Goal: Task Accomplishment & Management: Manage account settings

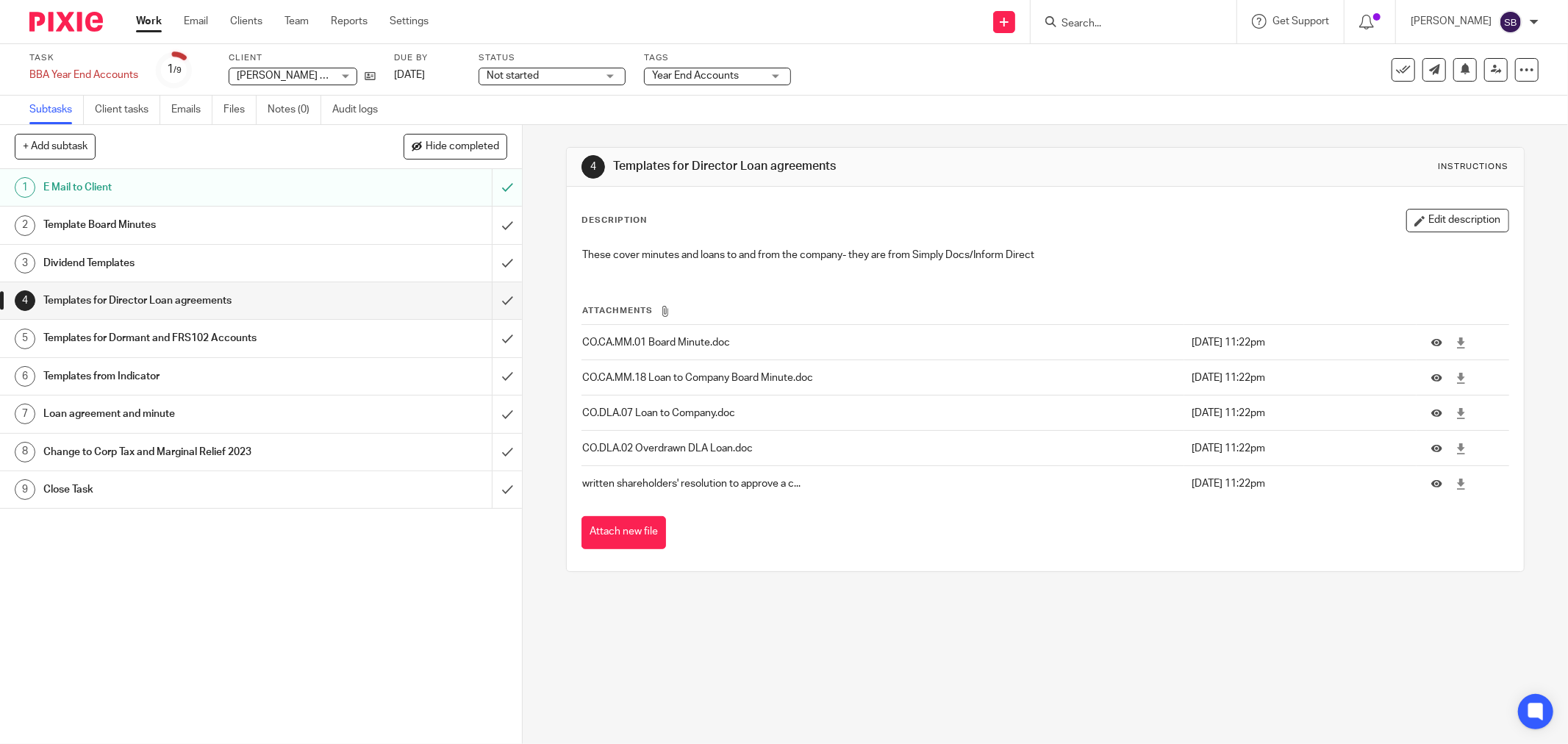
click at [1169, 18] on input "Search" at bounding box center [1125, 24] width 132 height 14
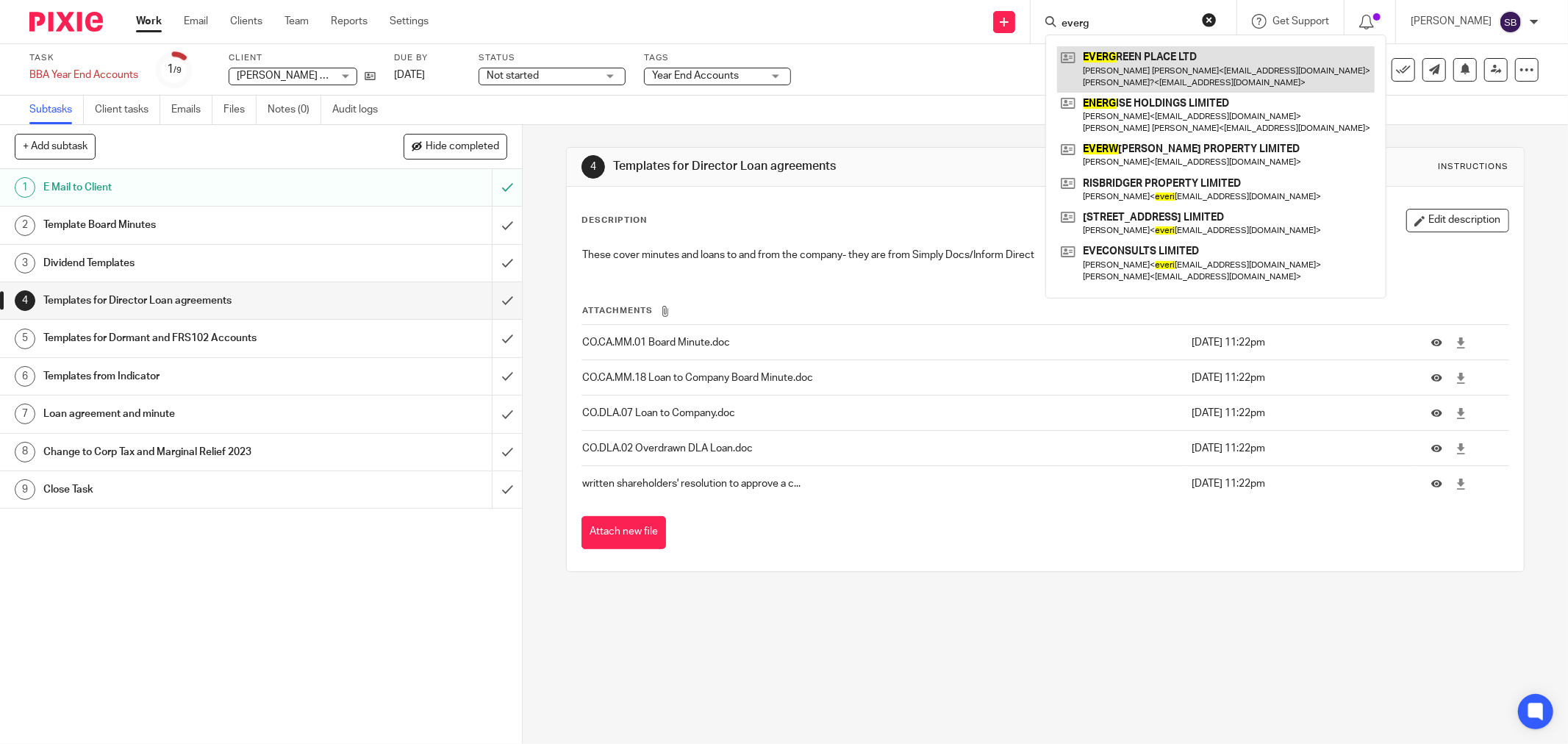
type input "everg"
click at [1178, 76] on link at bounding box center [1215, 69] width 317 height 46
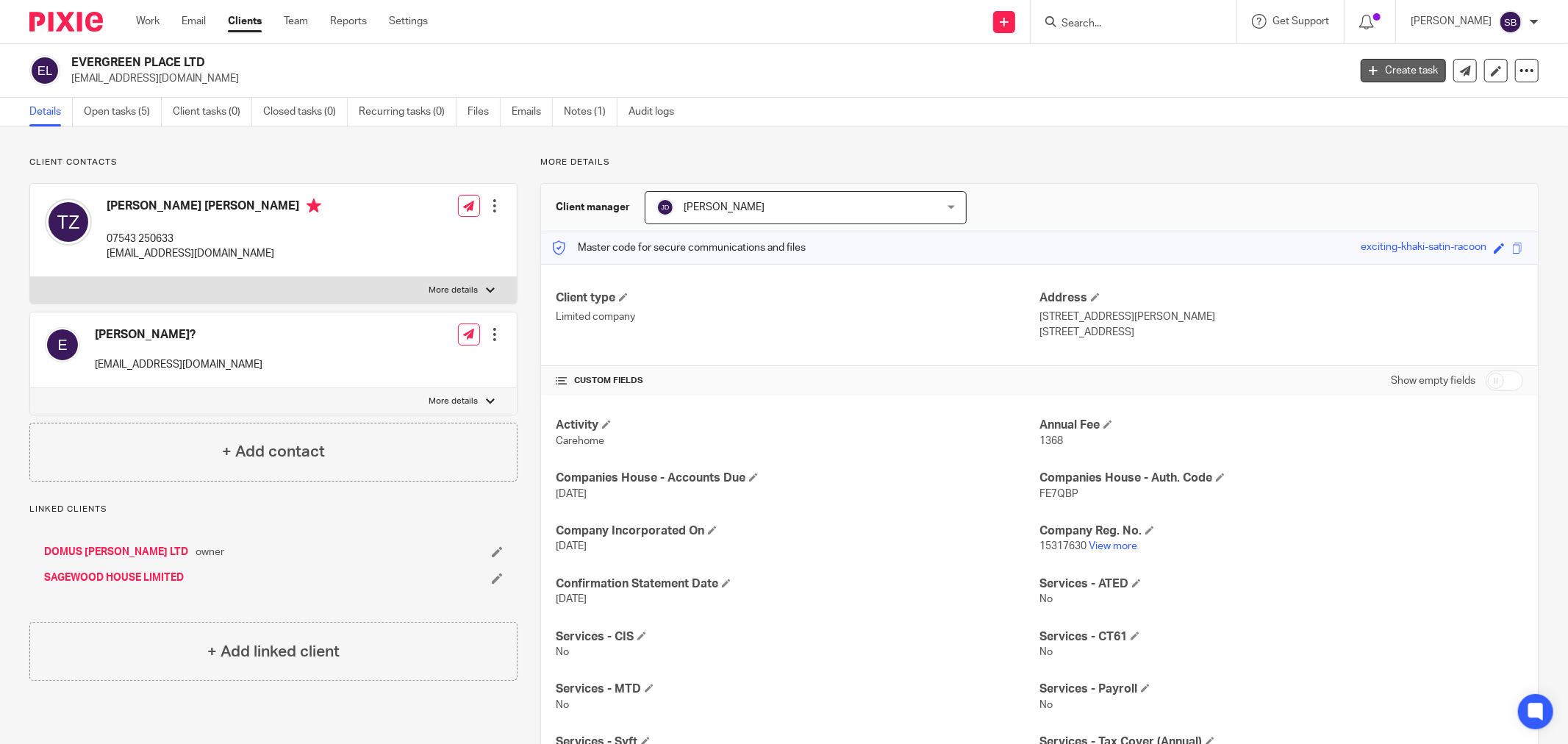
click at [1392, 75] on link "Create task" at bounding box center [1403, 70] width 85 height 23
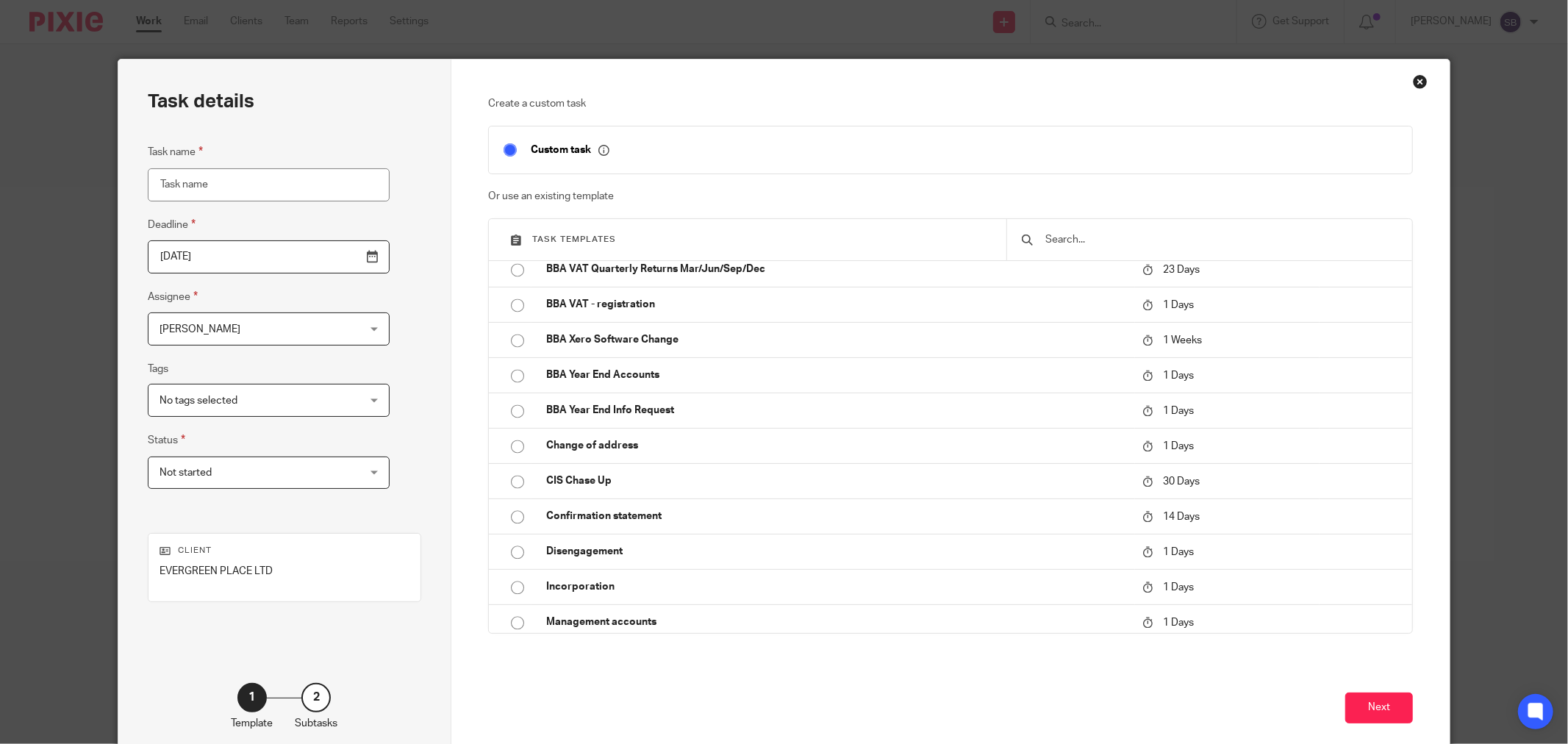
scroll to position [2695, 0]
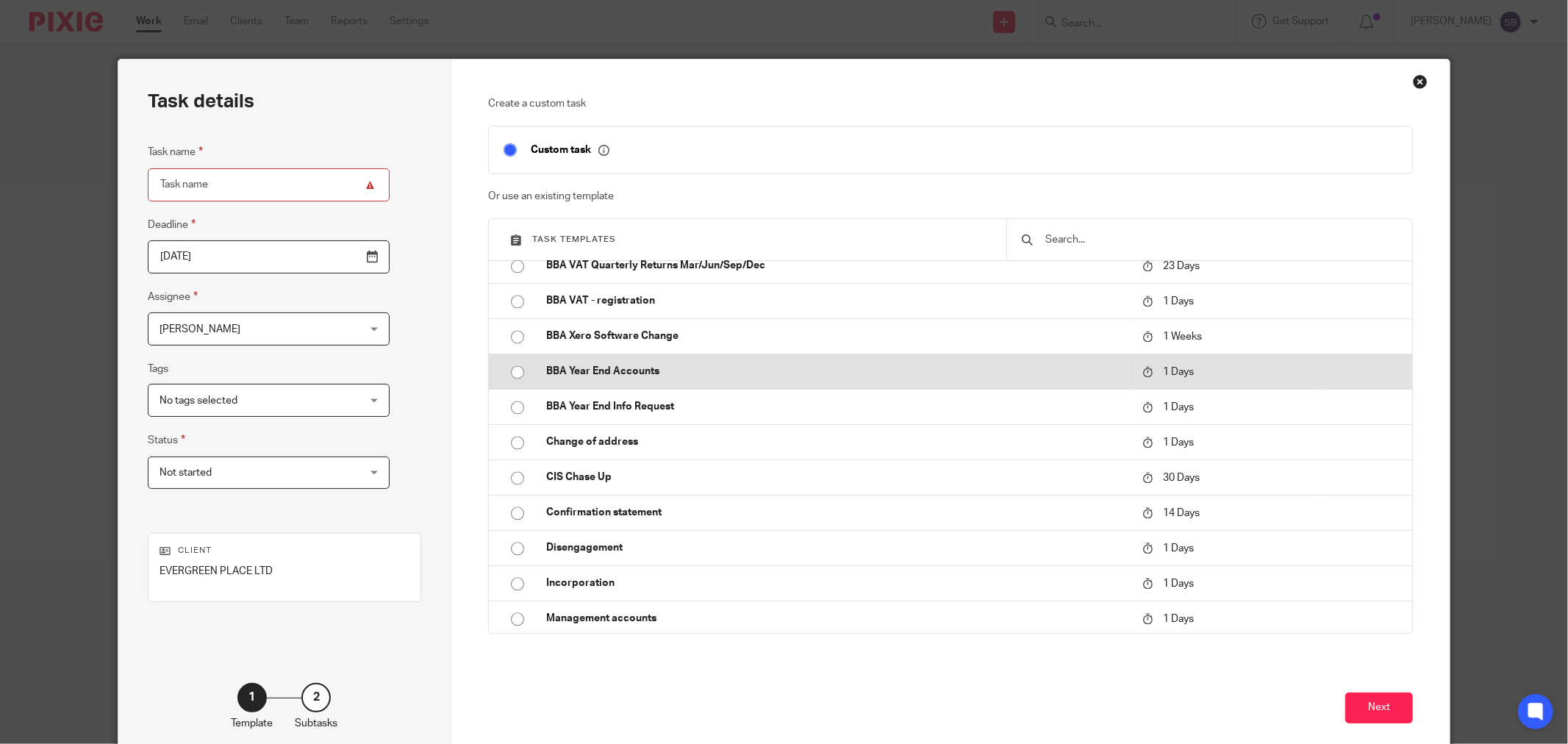
click at [612, 375] on p "BBA Year End Accounts" at bounding box center [836, 371] width 581 height 14
type input "2025-08-21"
type input "BBA Year End Accounts"
checkbox input "false"
radio input "true"
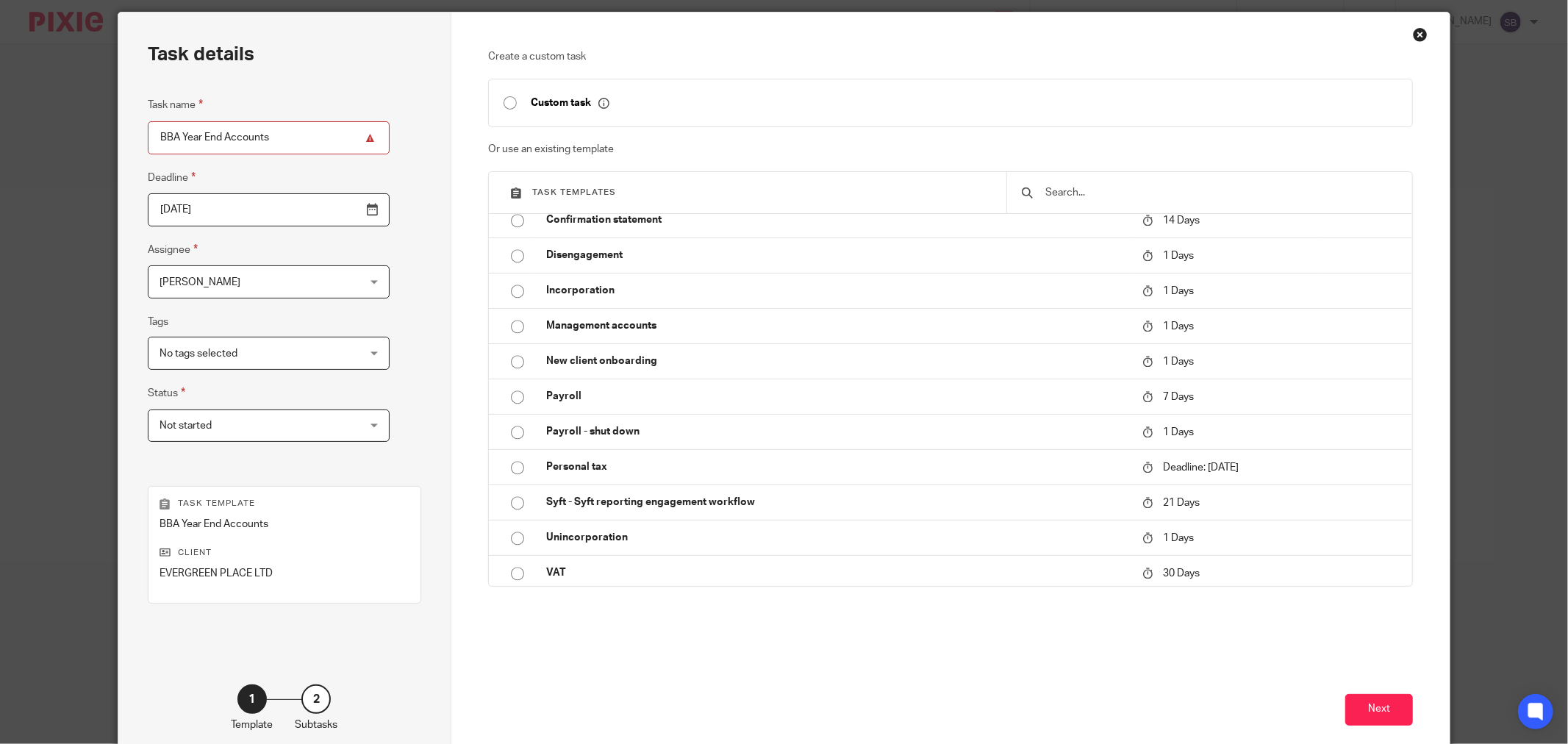
scroll to position [125, 0]
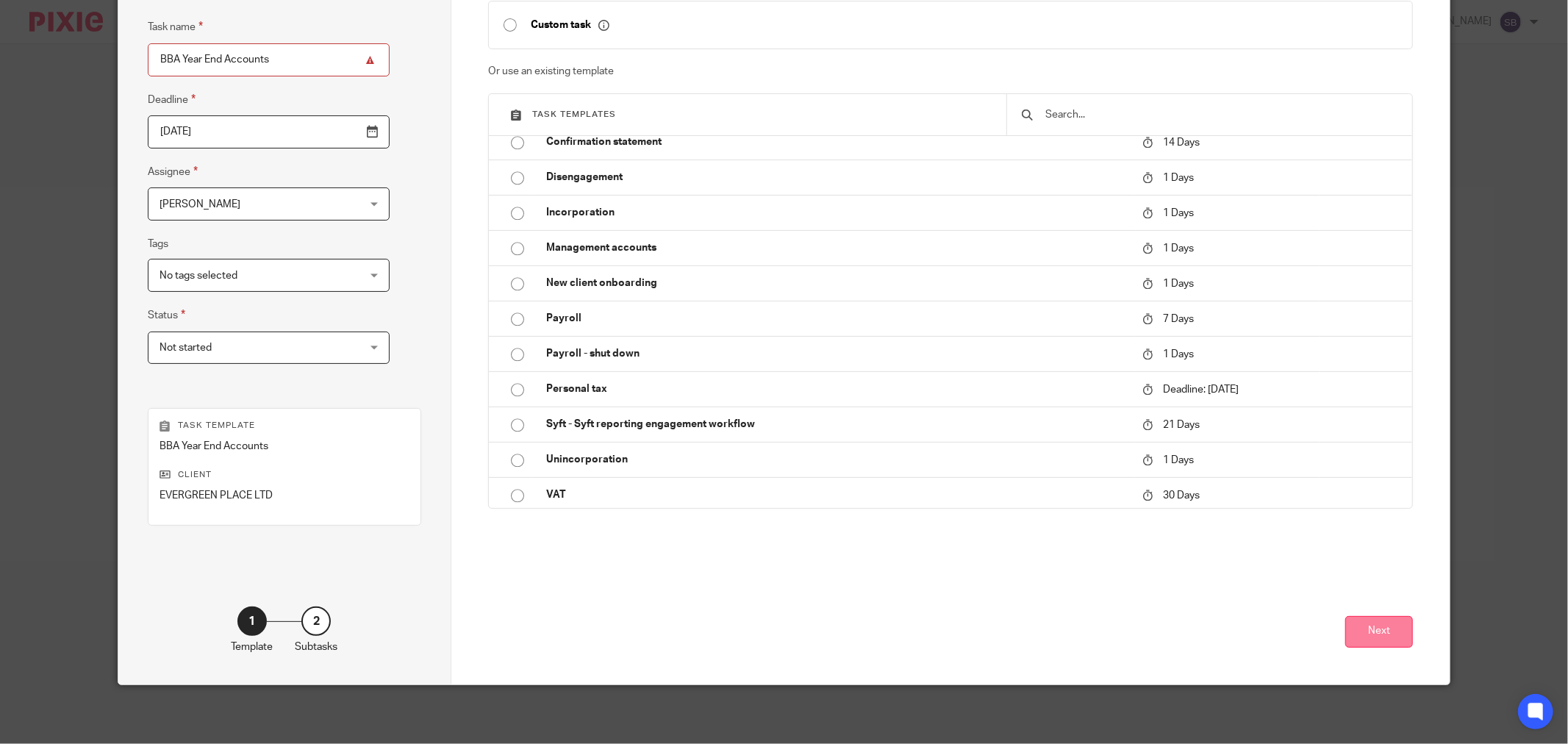
click at [1350, 633] on button "Next" at bounding box center [1379, 631] width 67 height 31
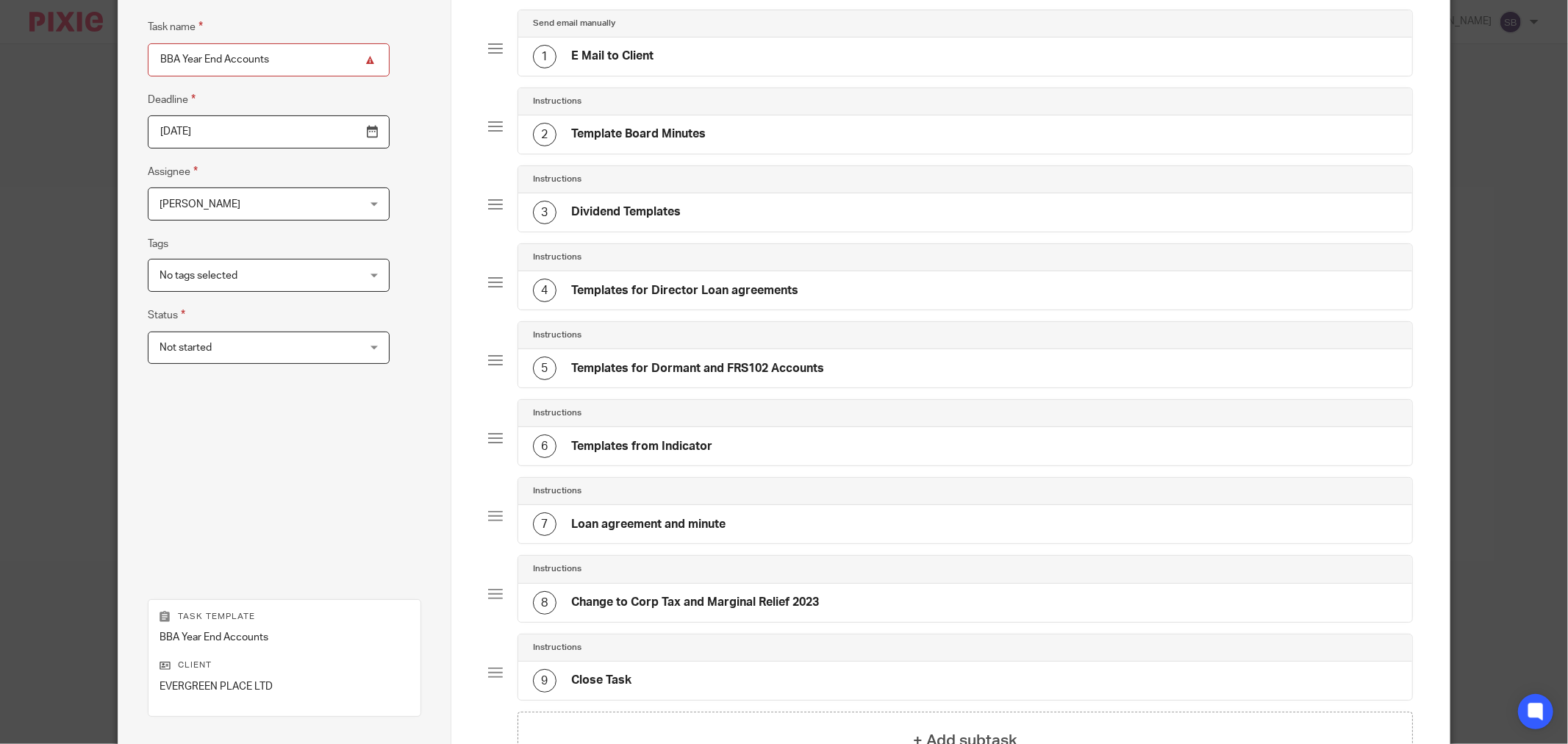
scroll to position [317, 0]
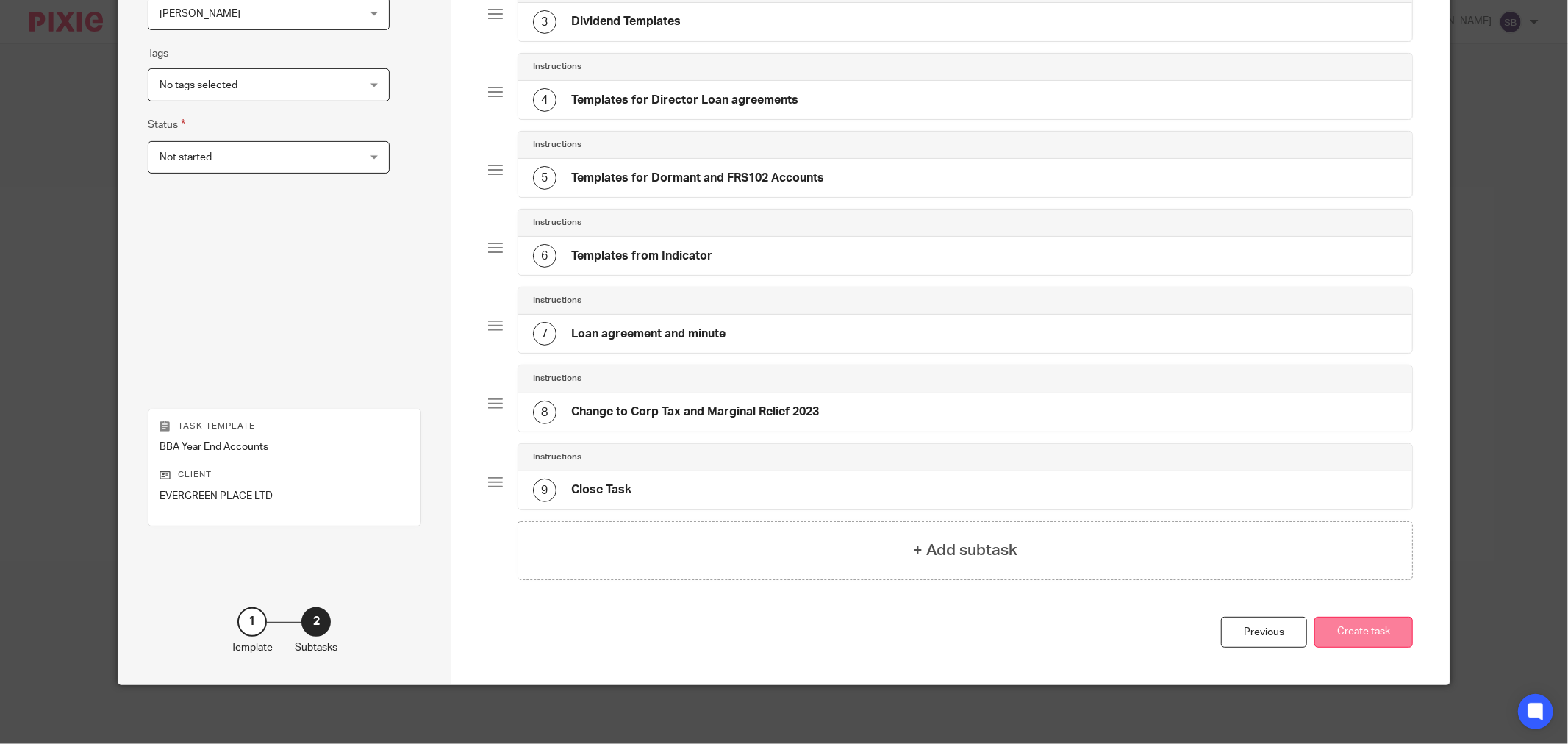
click at [1377, 637] on button "Create task" at bounding box center [1363, 632] width 99 height 31
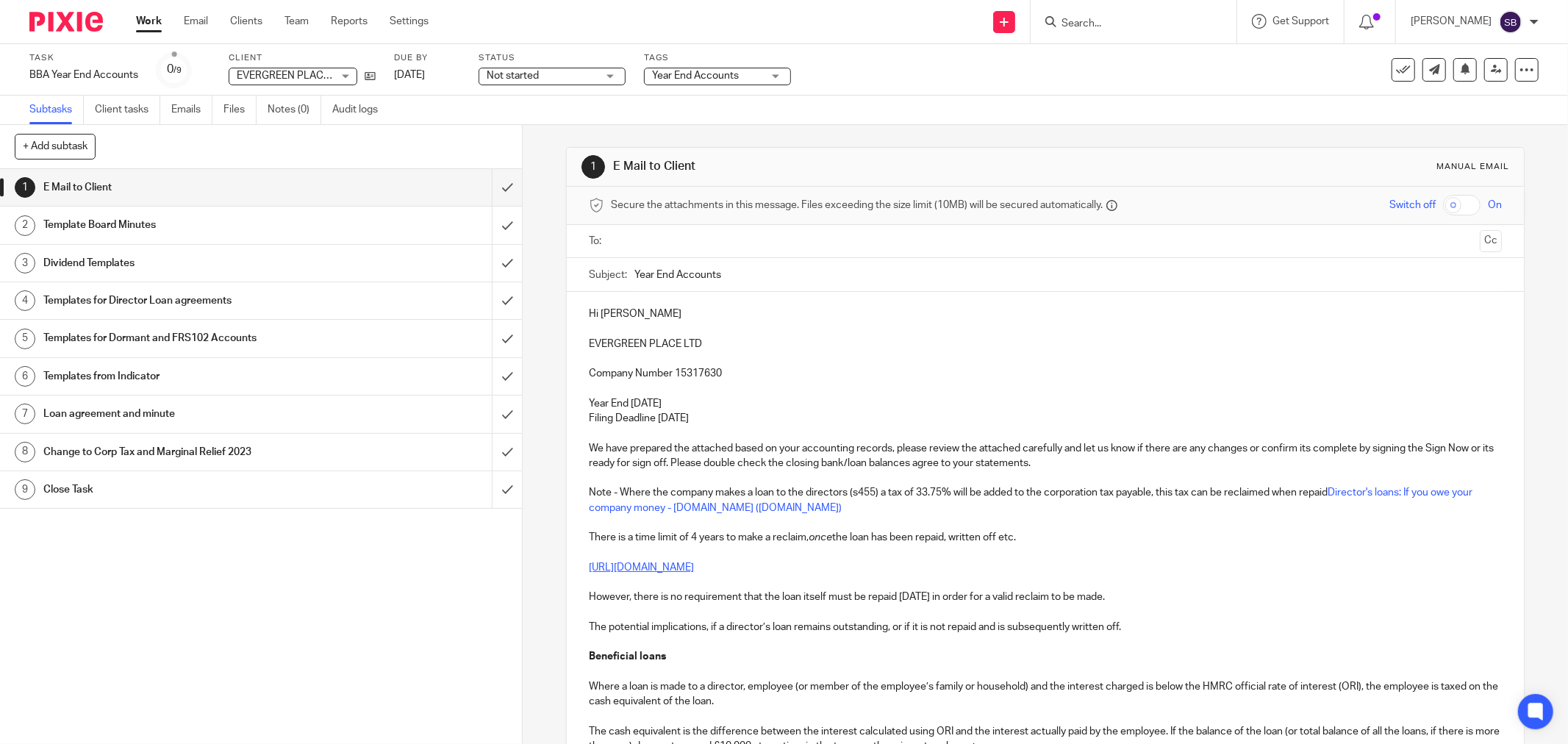
click at [681, 245] on input "text" at bounding box center [1044, 241] width 857 height 17
click at [814, 249] on input "text" at bounding box center [1121, 243] width 705 height 29
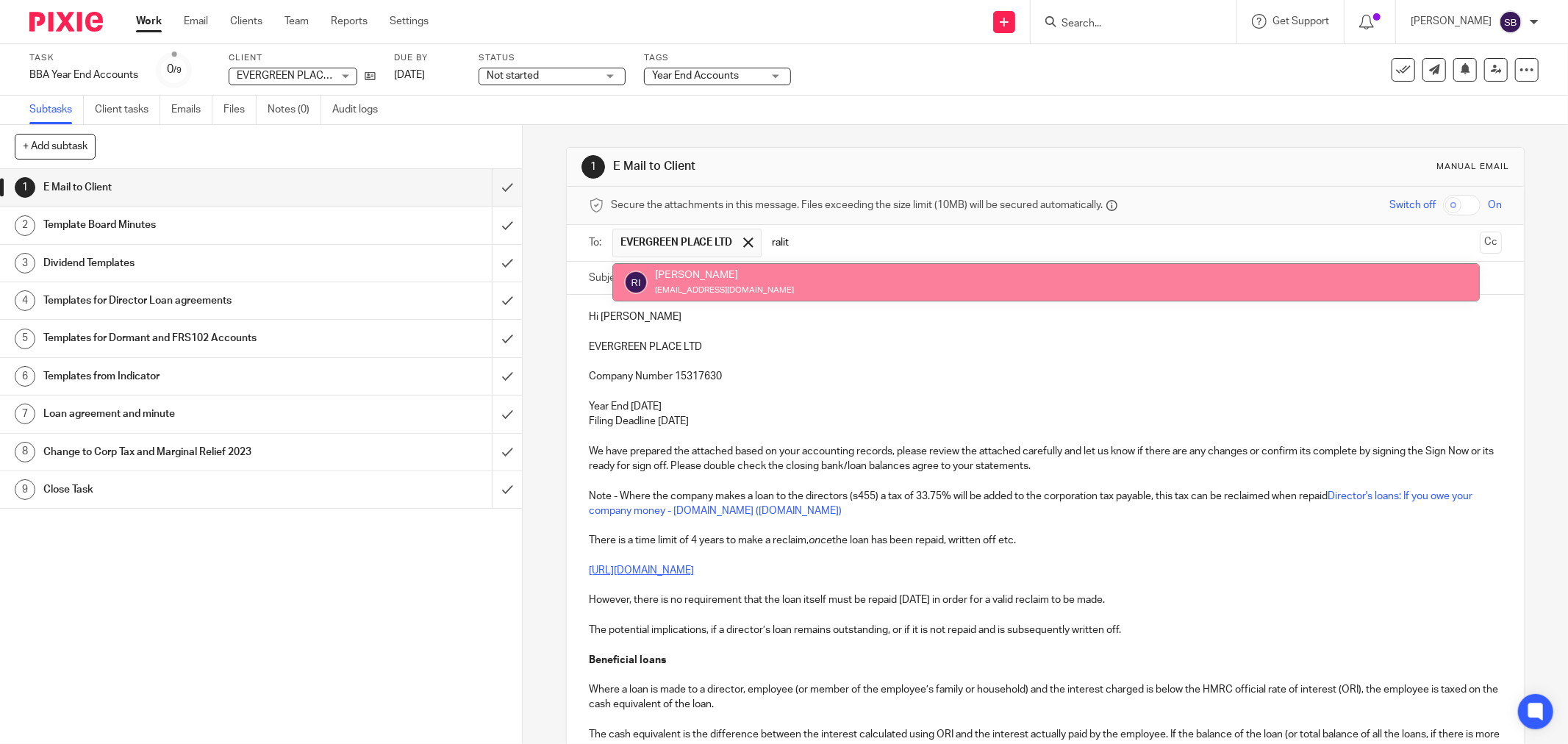
type input "ralit"
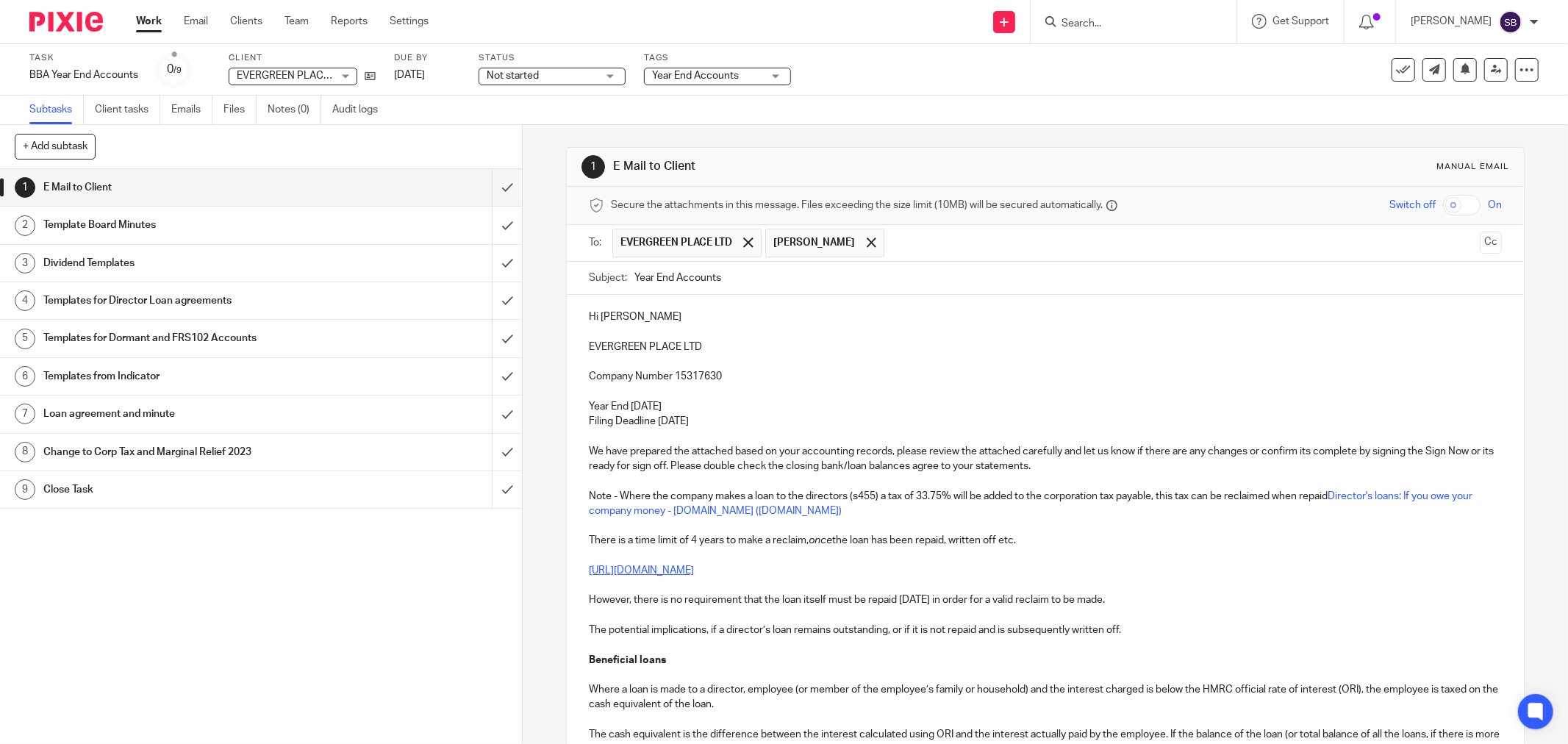
click at [919, 246] on input "text" at bounding box center [1182, 243] width 582 height 29
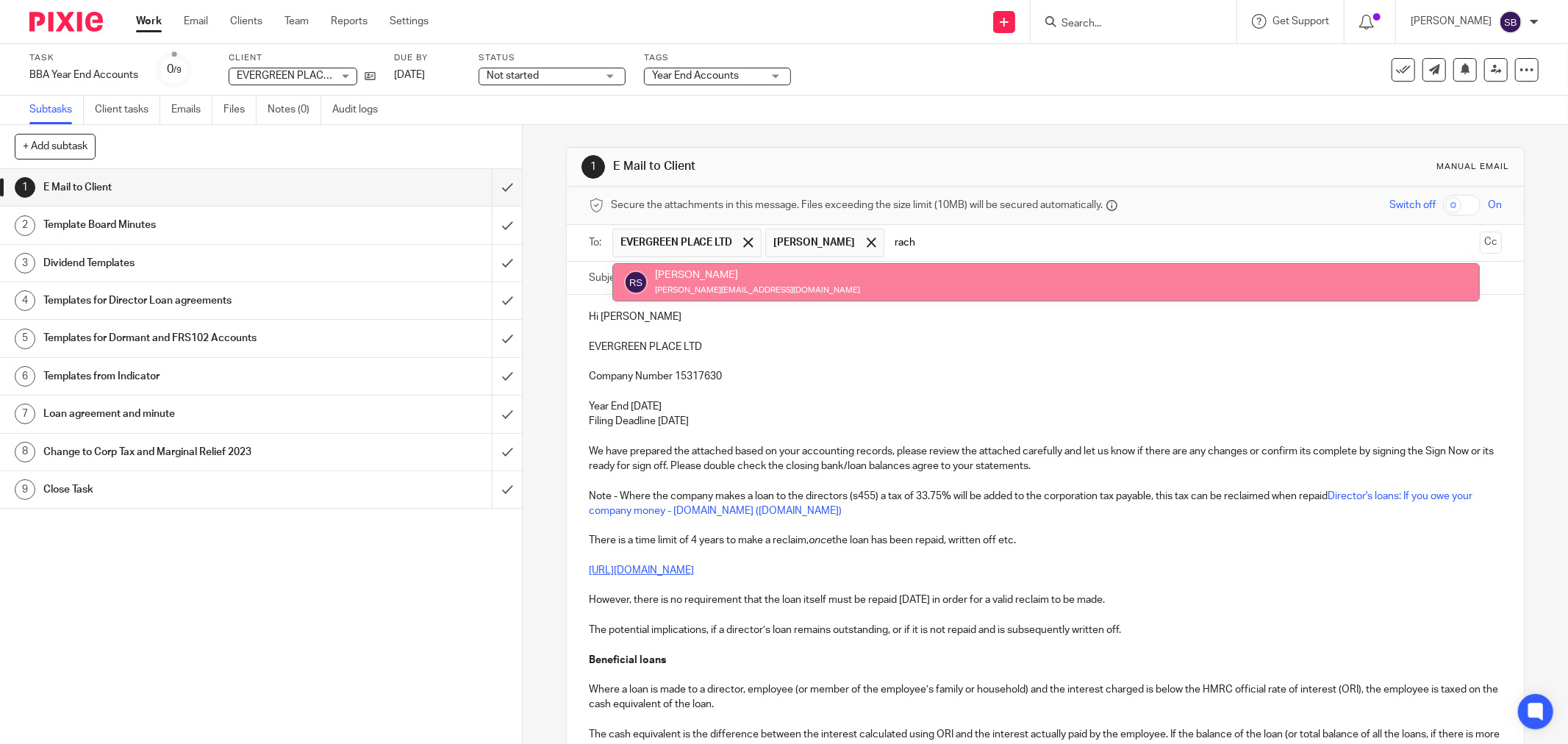
type input "rach"
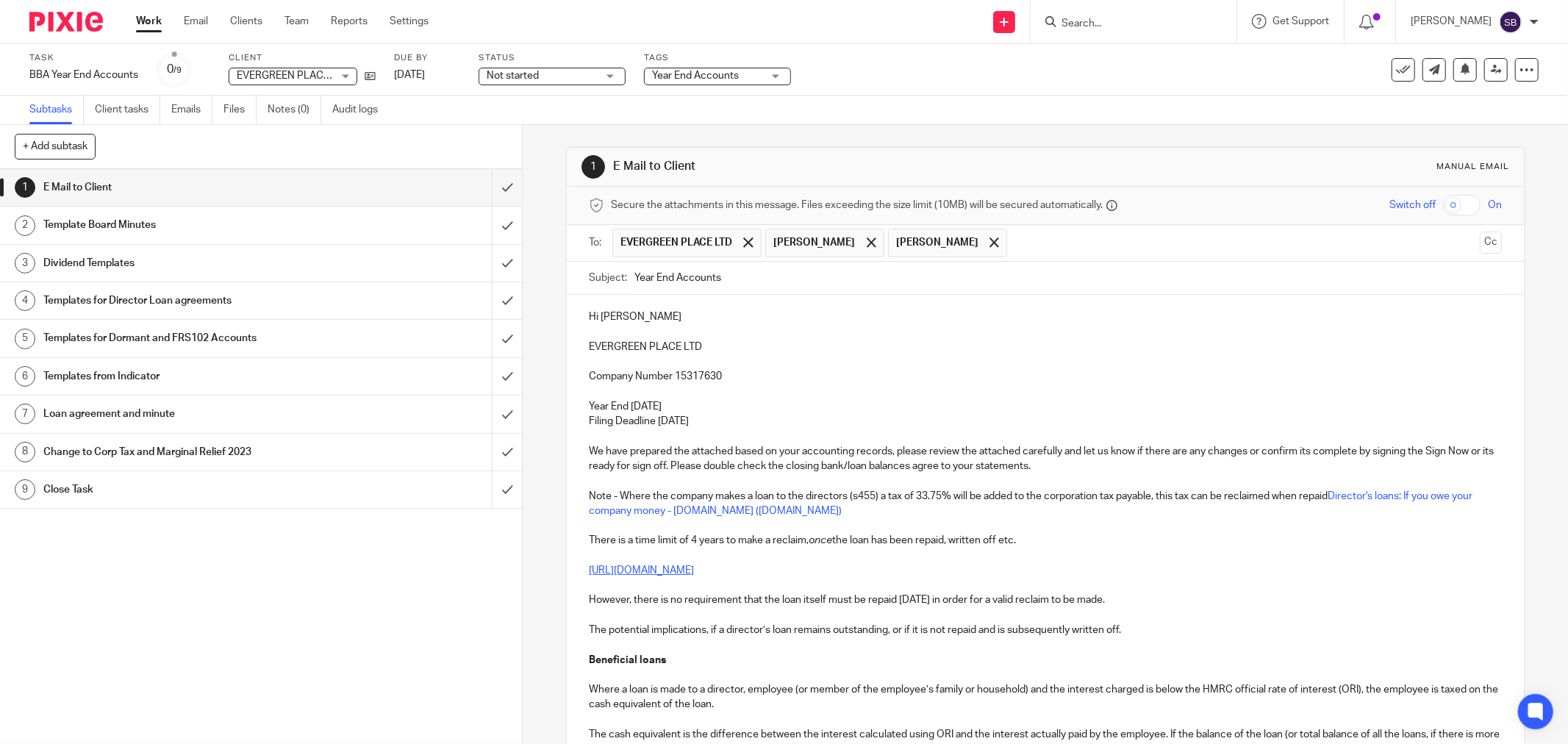
click at [823, 282] on input "Year End Accounts" at bounding box center [1068, 277] width 867 height 33
type input "Year End Accounts 2024 -"
drag, startPoint x: 583, startPoint y: 343, endPoint x: 706, endPoint y: 347, distance: 123.1
drag, startPoint x: 584, startPoint y: 347, endPoint x: 701, endPoint y: 348, distance: 117.0
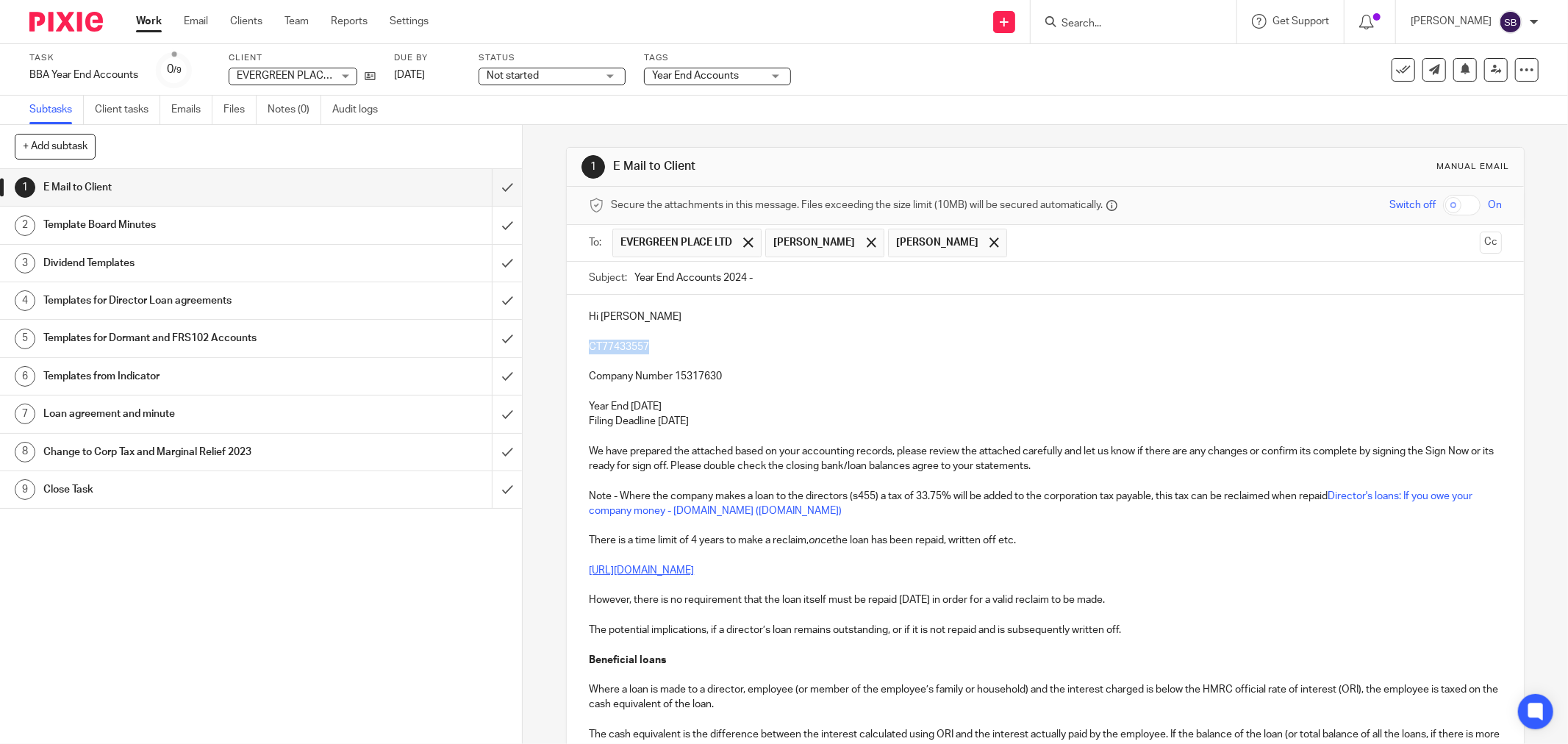
click at [701, 348] on p "CT77433557" at bounding box center [1045, 347] width 913 height 14
drag, startPoint x: 584, startPoint y: 346, endPoint x: 685, endPoint y: 342, distance: 101.1
click at [685, 342] on p "Evergreen Place Ltd" at bounding box center [1045, 347] width 913 height 14
copy p "Evergreen Place Ltd"
click at [806, 270] on input "Year End Accounts 2024 -" at bounding box center [1068, 277] width 867 height 33
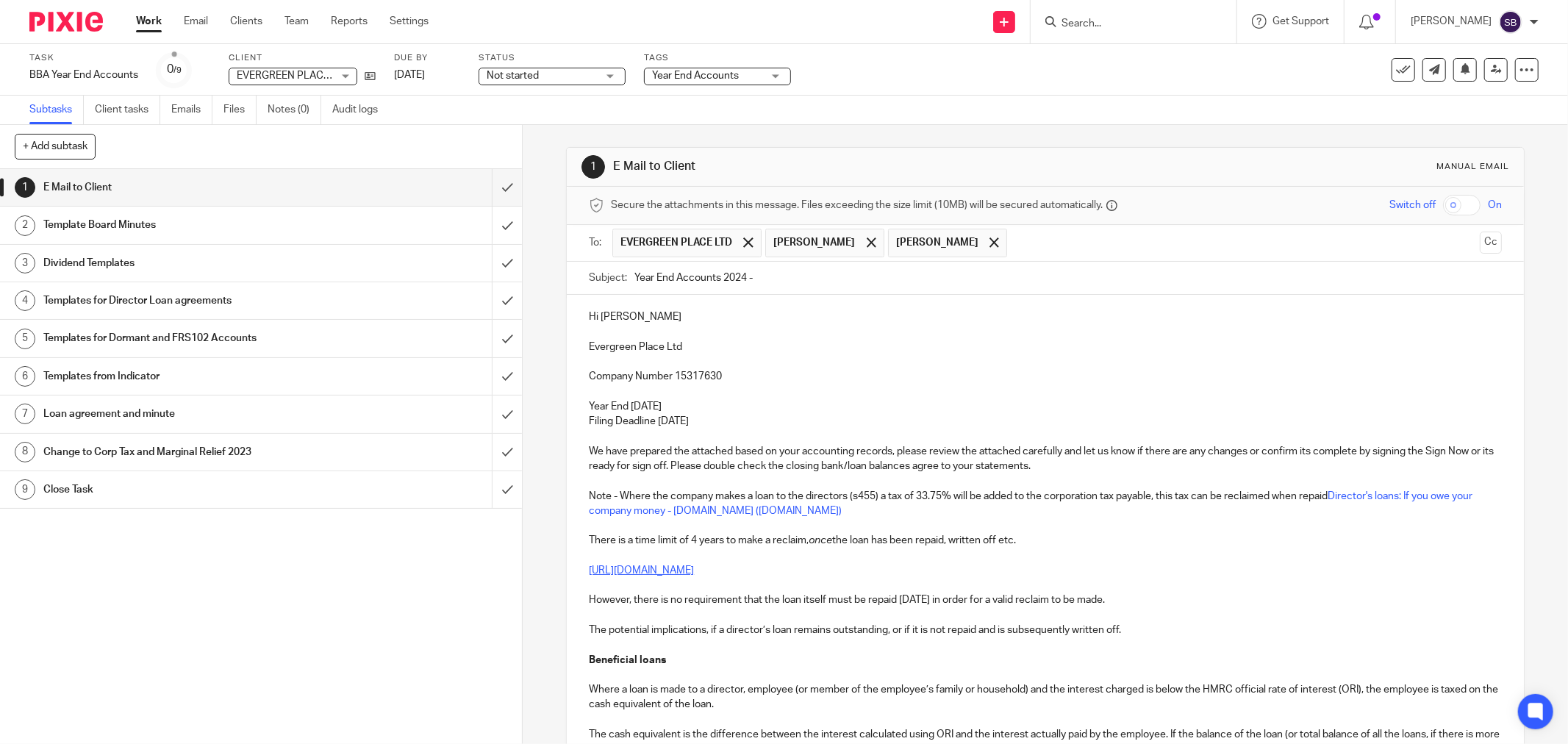
paste input "Evergreen Place Ltd"
type input "Year End Accounts 2024 - Evergreen Place Ltd"
drag, startPoint x: 582, startPoint y: 348, endPoint x: 681, endPoint y: 348, distance: 99.0
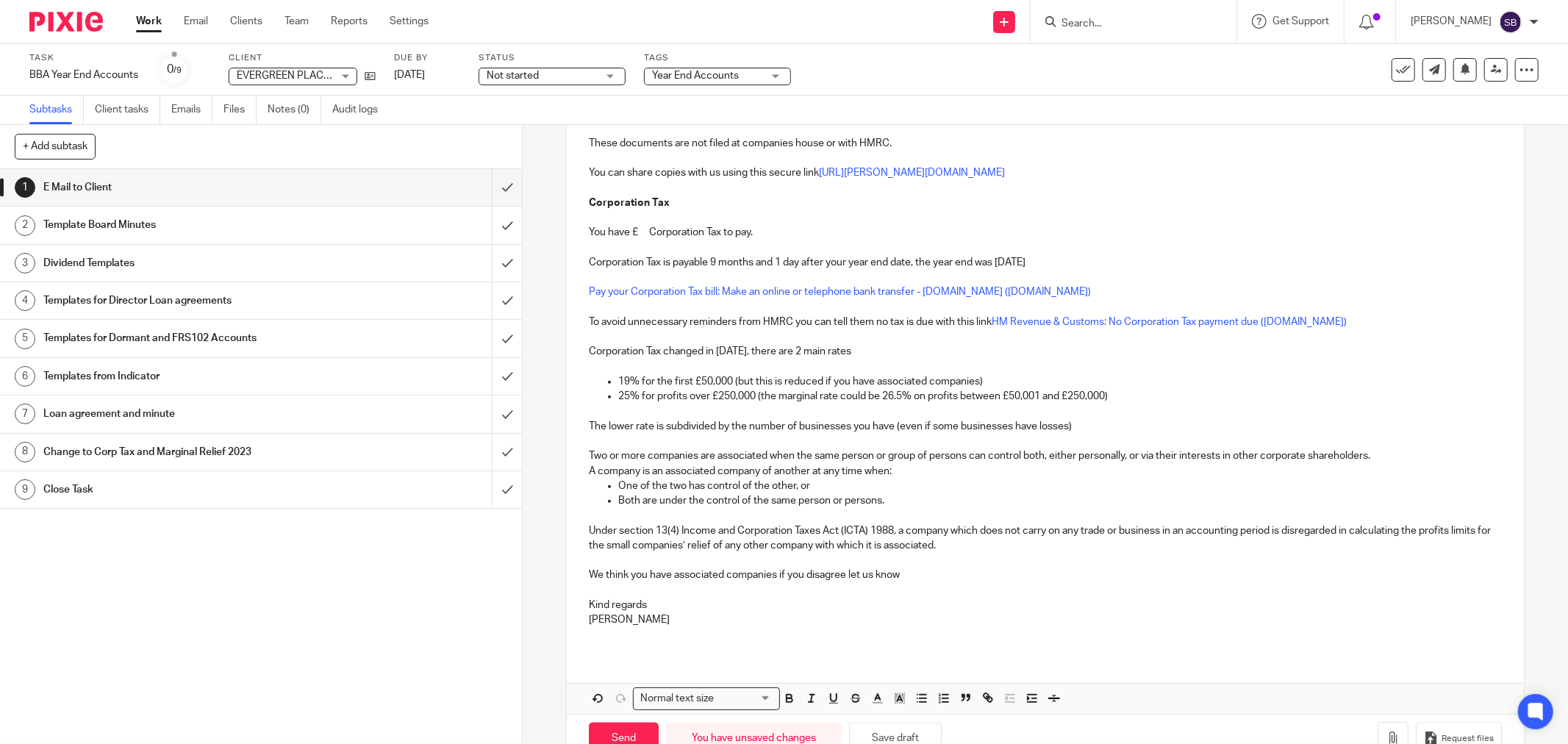
scroll to position [1259, 0]
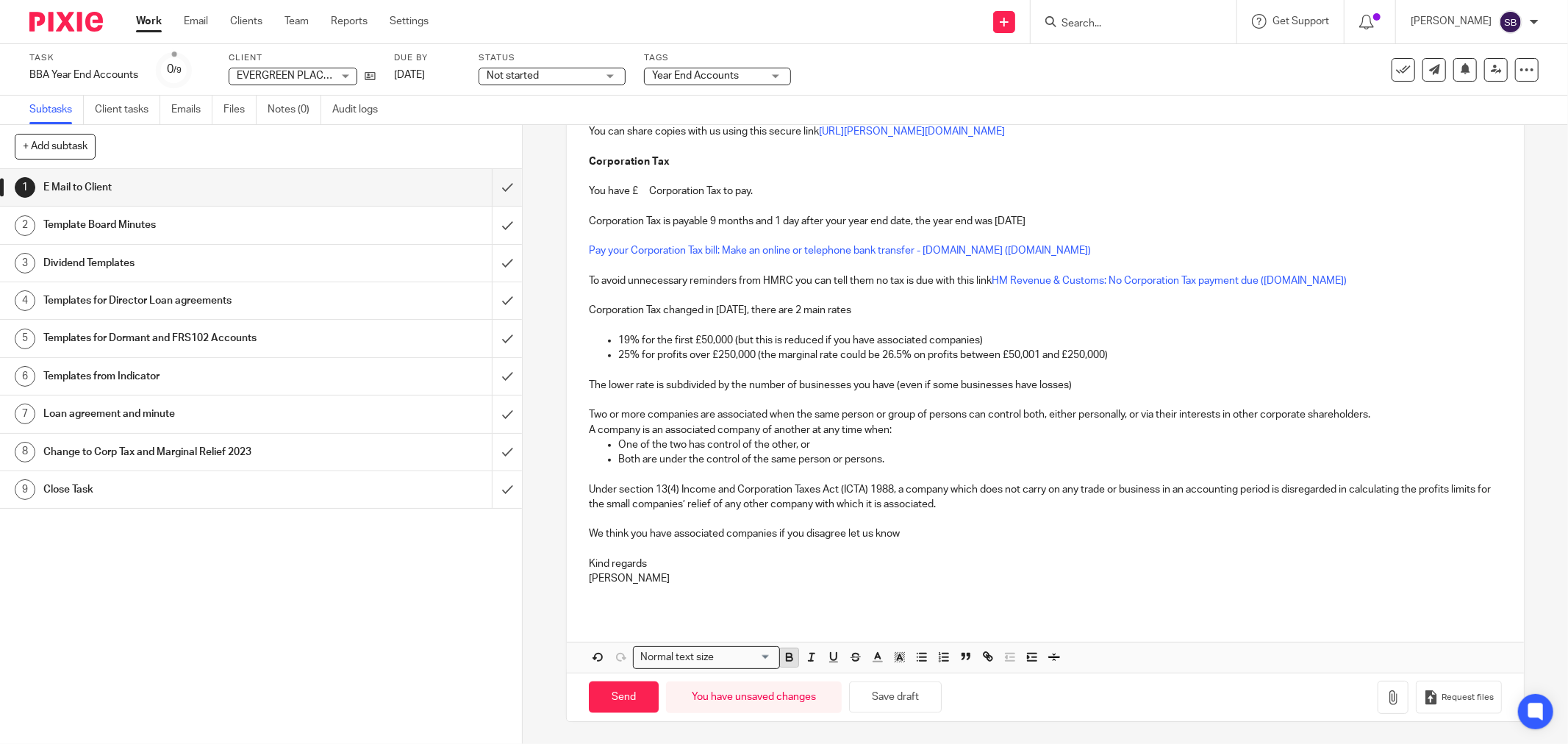
click at [782, 664] on icon "button" at bounding box center [789, 657] width 14 height 14
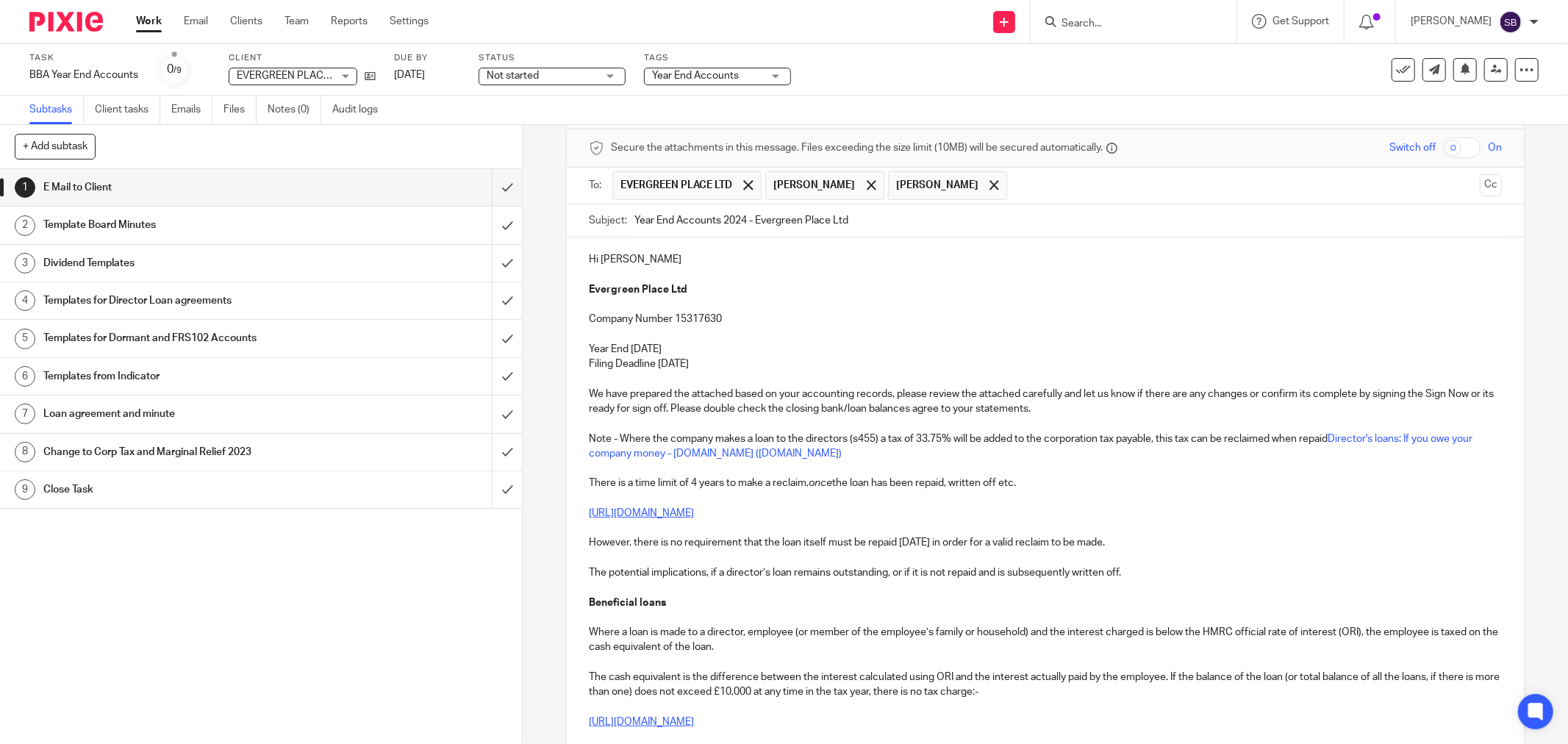
scroll to position [82, 0]
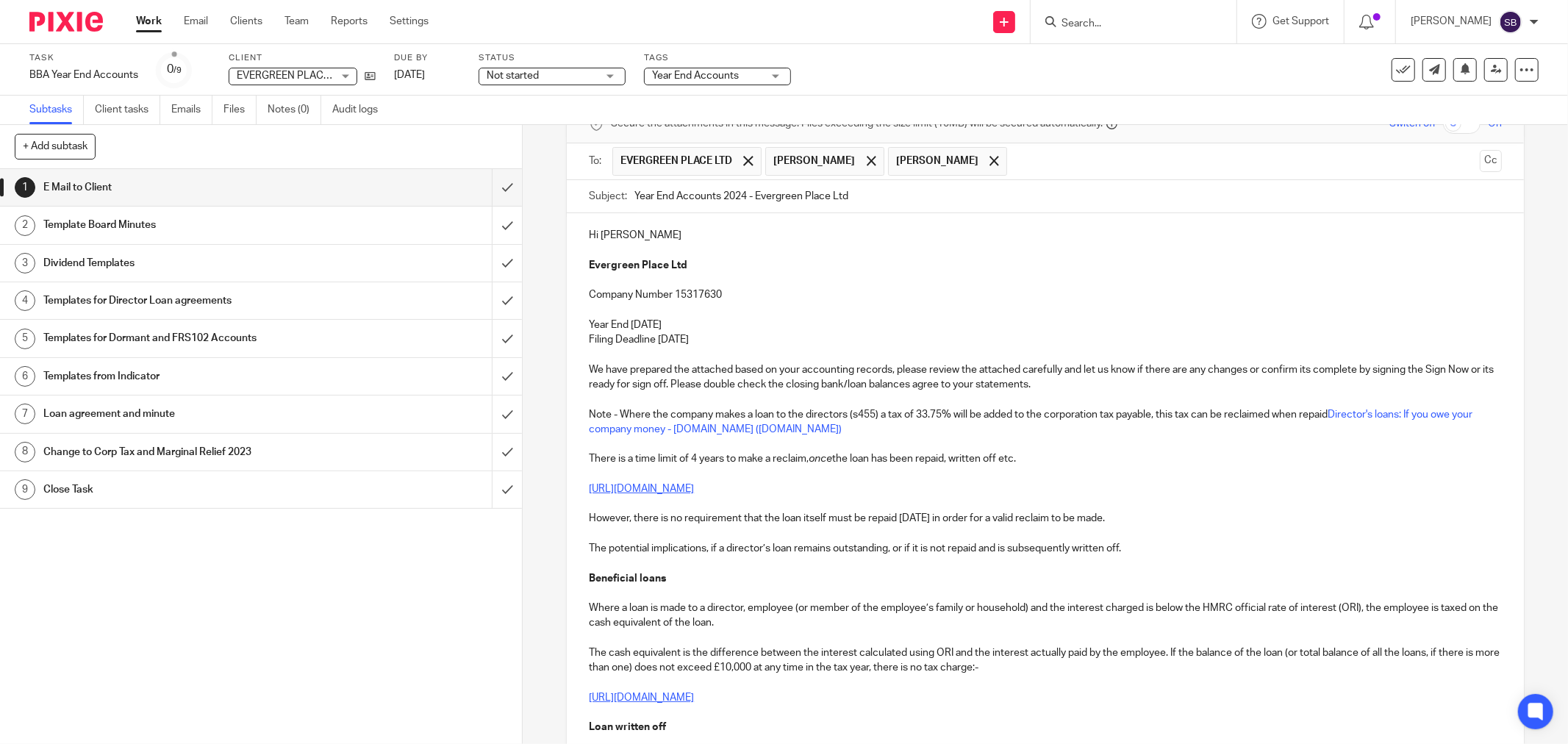
click at [745, 309] on p at bounding box center [1045, 310] width 913 height 14
drag, startPoint x: 583, startPoint y: 387, endPoint x: 693, endPoint y: 386, distance: 110.0
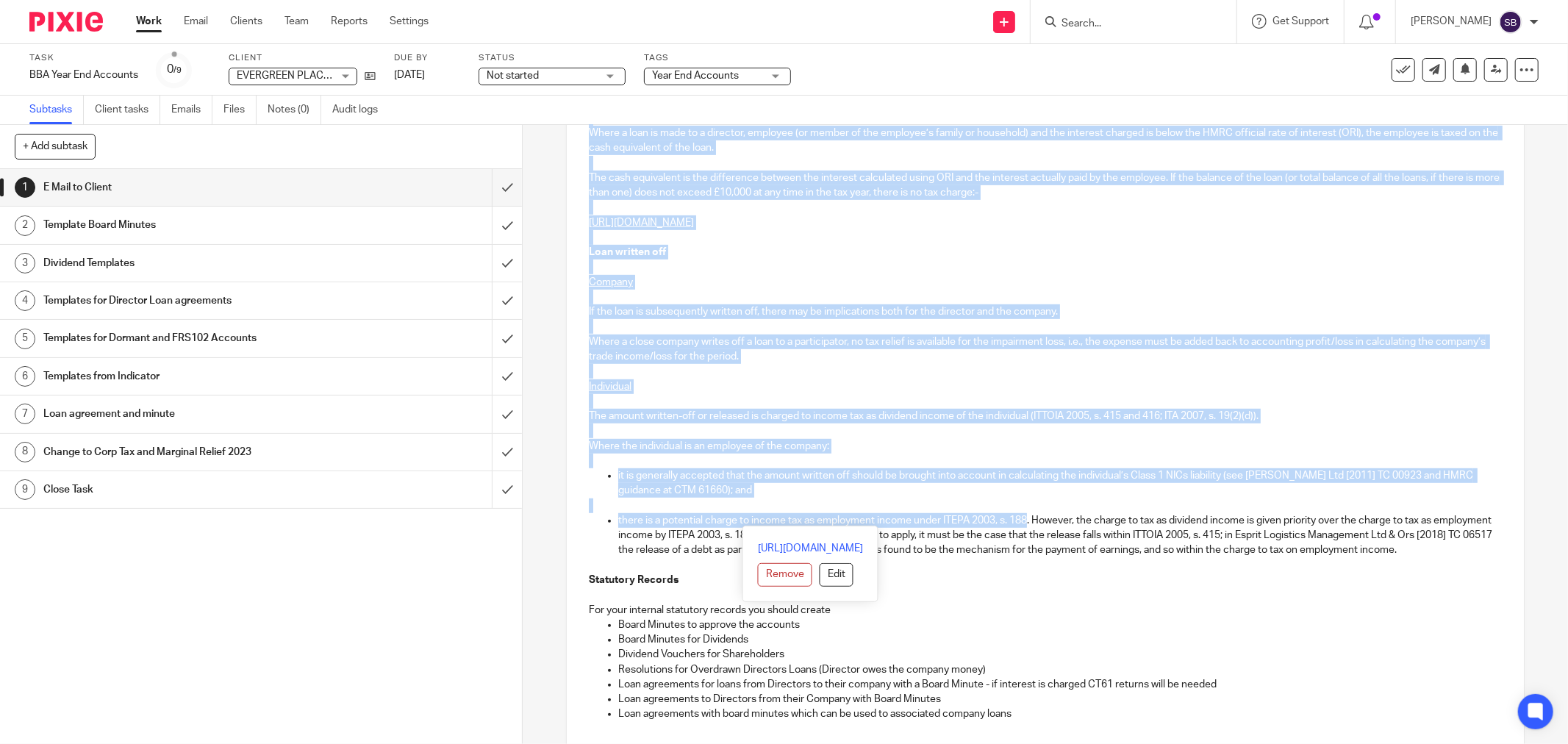
scroll to position [653, 0]
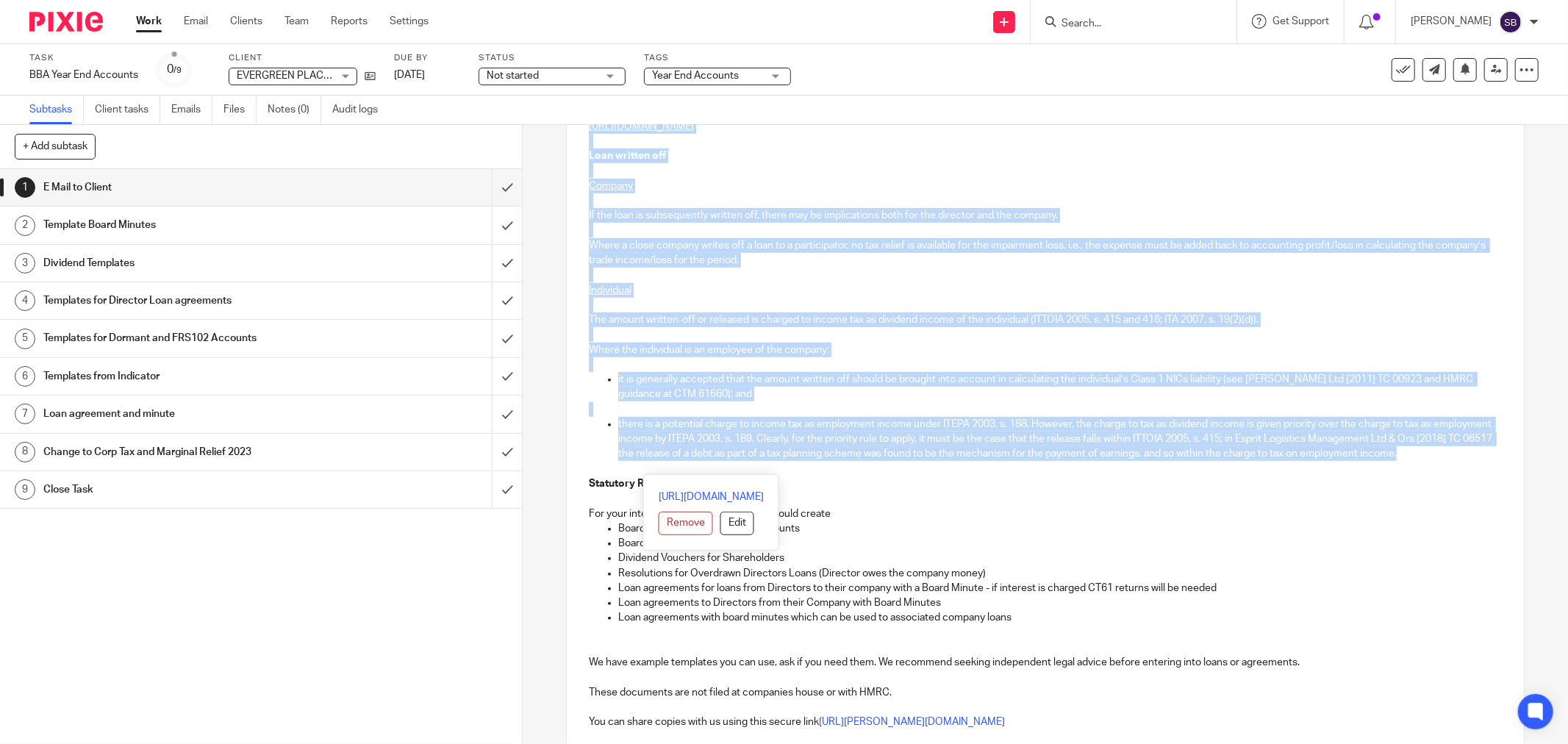
drag, startPoint x: 1020, startPoint y: 392, endPoint x: 1028, endPoint y: 466, distance: 74.4
click at [1028, 466] on div "Hi Taylor Evergreen Place Ltd Company Number 15317630 Year End 30 Nov 2024 Fili…" at bounding box center [1045, 422] width 957 height 1559
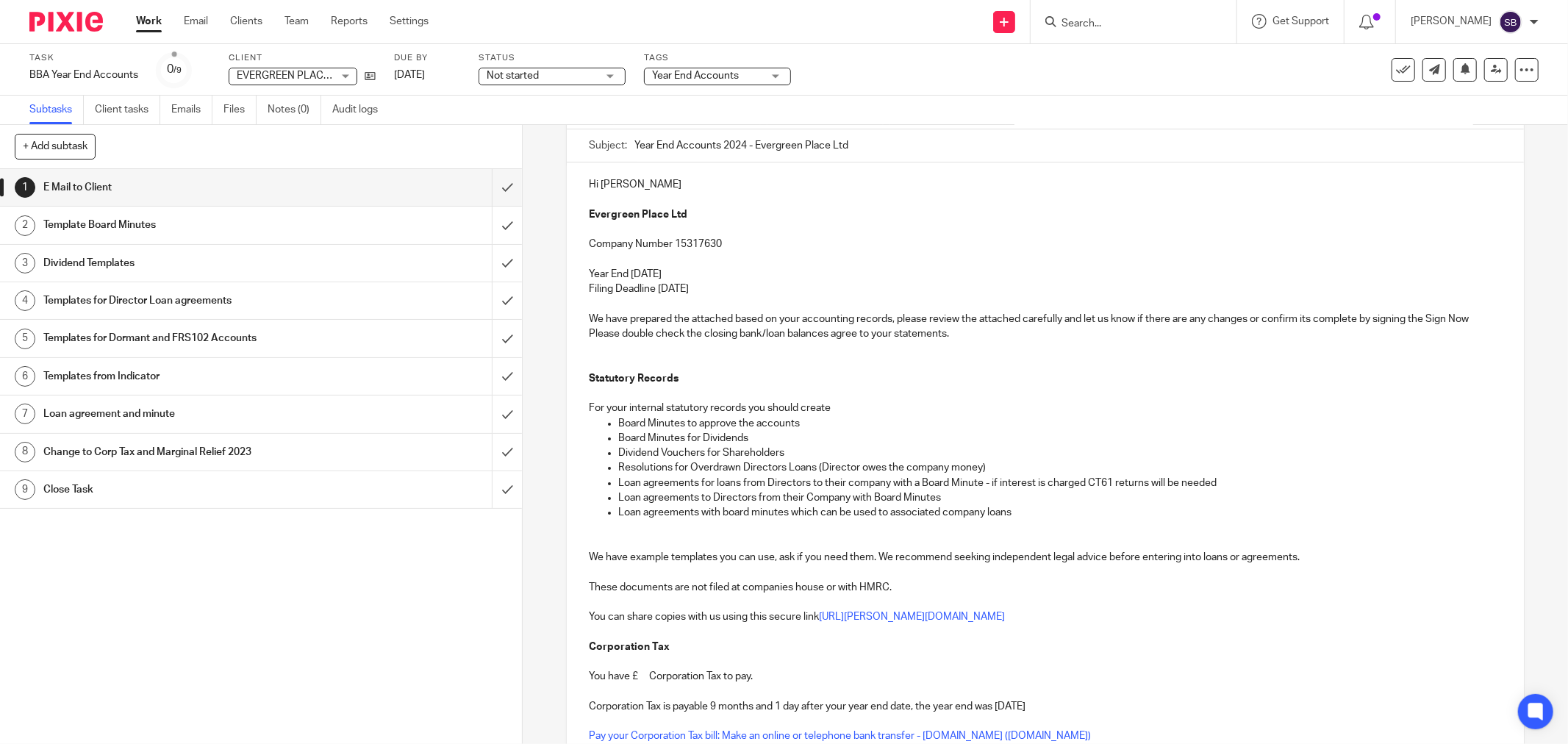
scroll to position [103, 0]
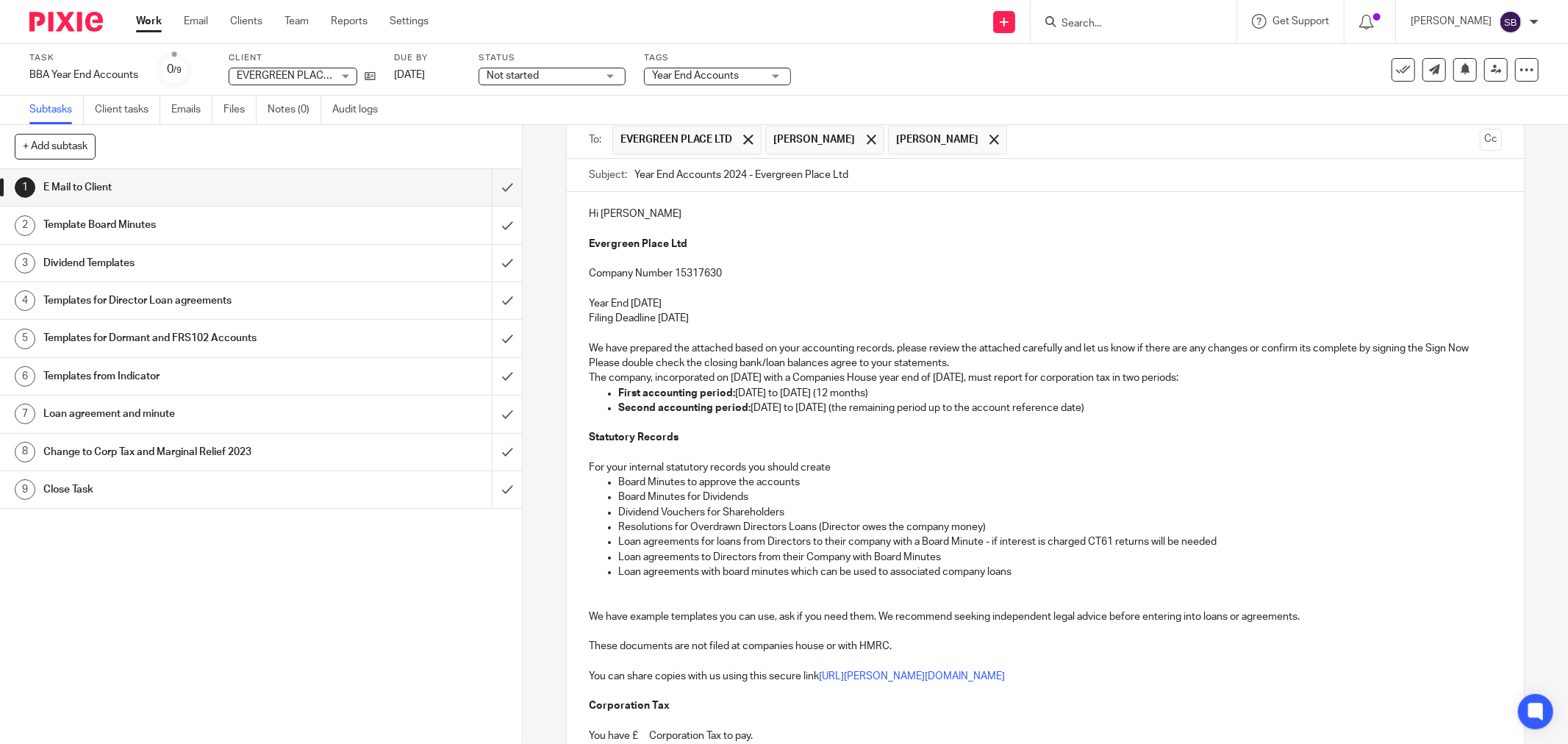
click at [588, 378] on p "The company, incorporated on 29 November 2023 with a Companies House year end o…" at bounding box center [1045, 378] width 913 height 14
click at [582, 382] on div "Hi Taylor Evergreen Place Ltd Company Number 15317630 Year End 30 Nov 2024 Fili…" at bounding box center [1045, 673] width 957 height 964
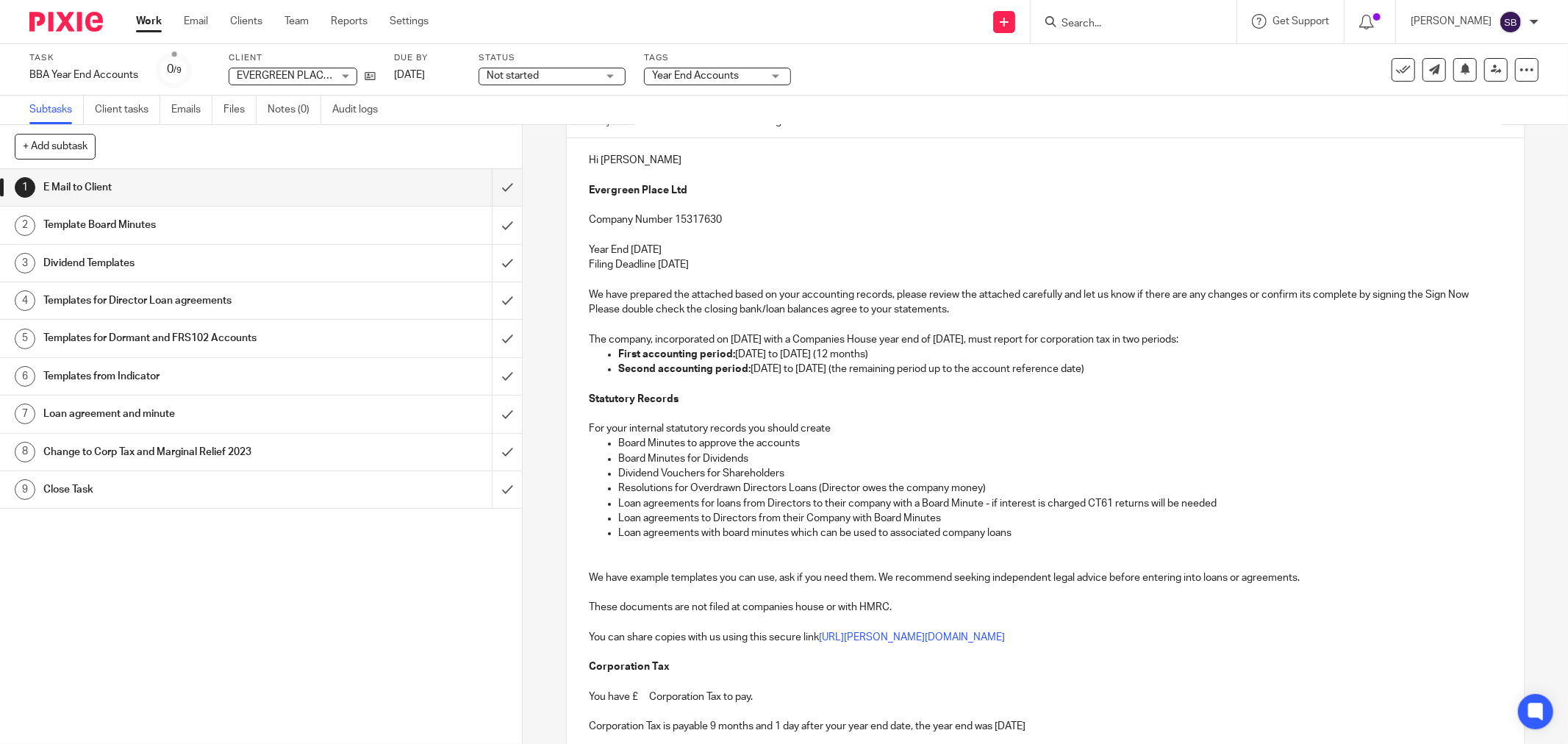
scroll to position [184, 0]
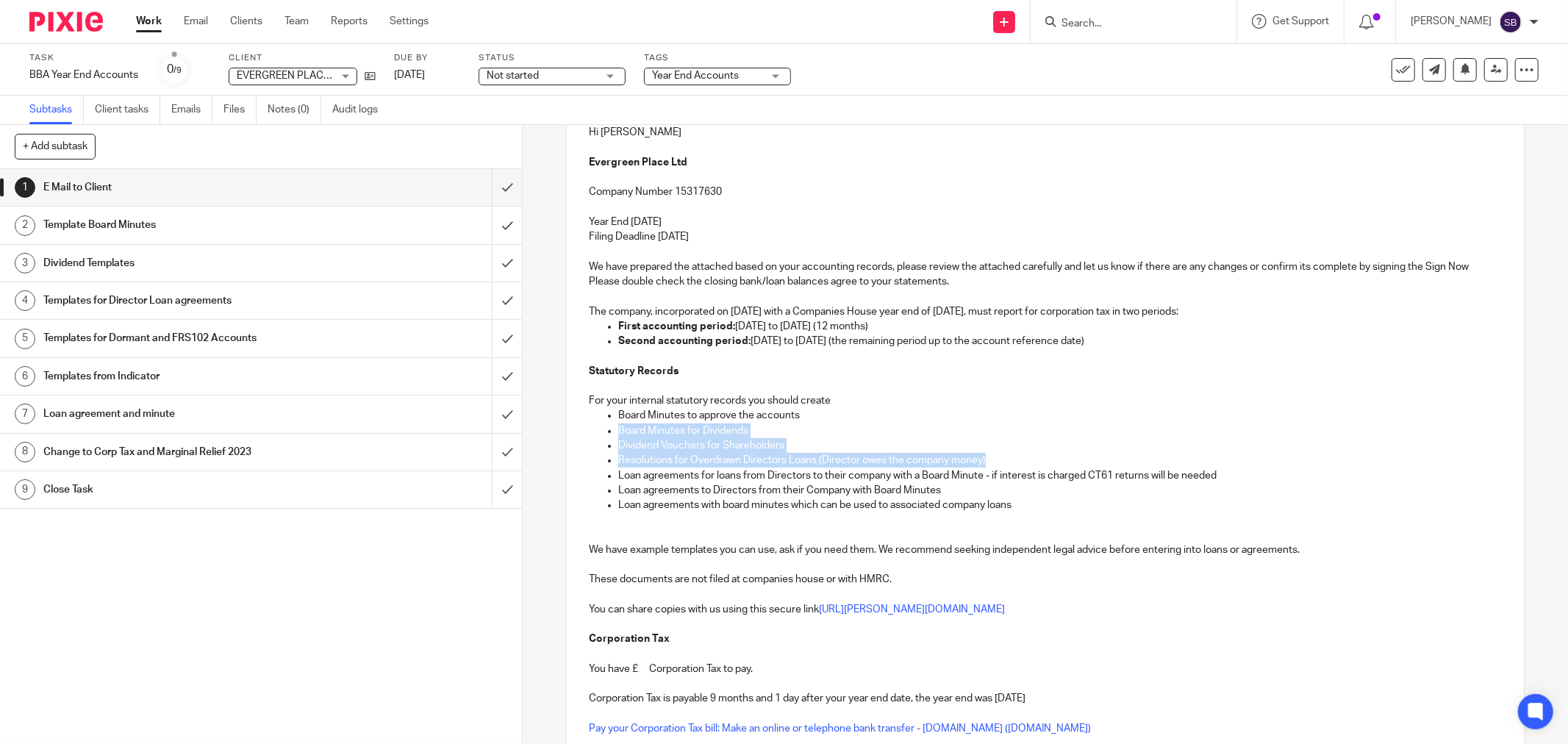
drag, startPoint x: 611, startPoint y: 430, endPoint x: 995, endPoint y: 459, distance: 385.1
click at [995, 459] on ul "Board Minutes to approve the accounts Board Minutes for Dividends Dividend Vouc…" at bounding box center [1045, 460] width 913 height 104
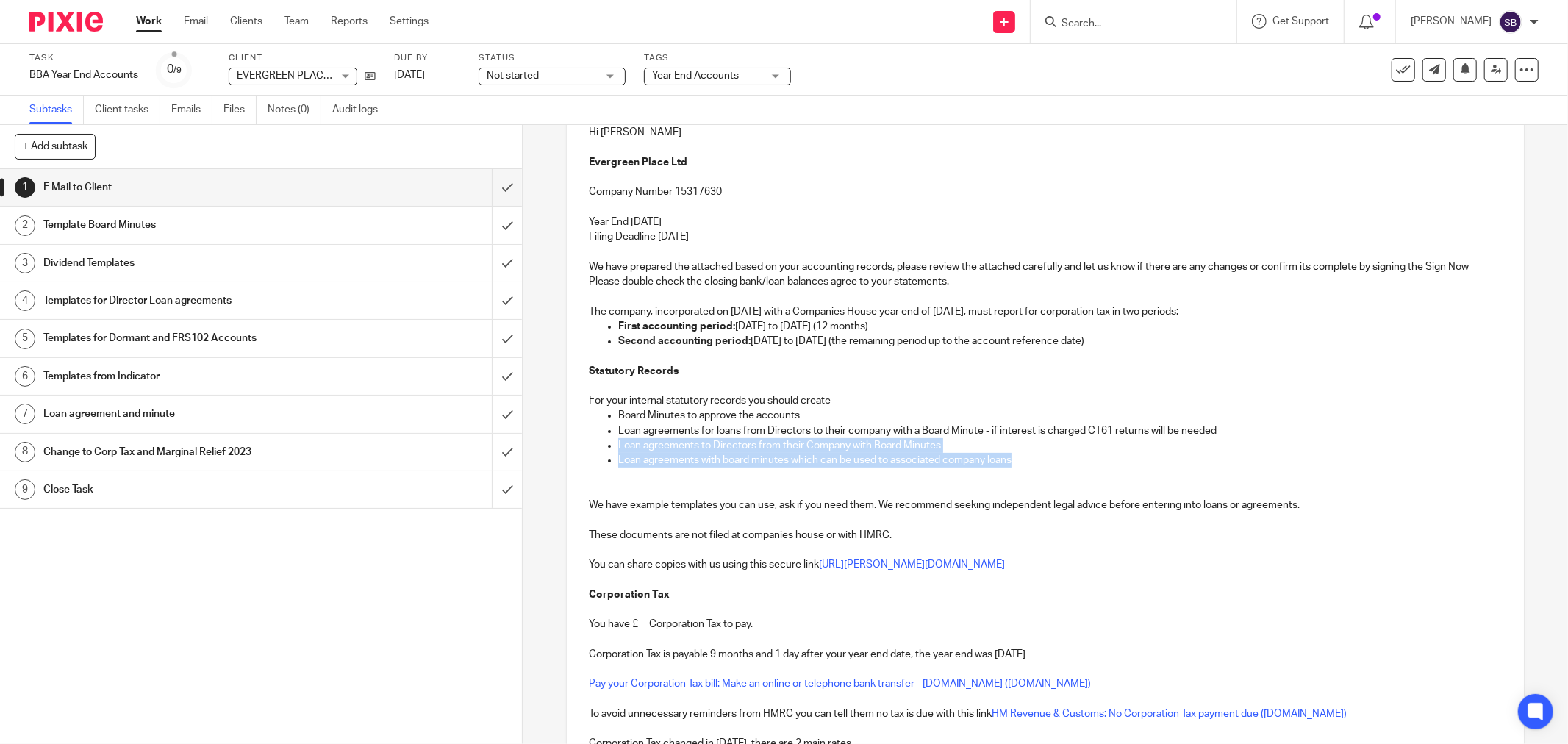
drag, startPoint x: 611, startPoint y: 443, endPoint x: 1024, endPoint y: 459, distance: 413.3
click at [1024, 459] on ul "Board Minutes to approve the accounts Loan agreements for loans from Directors …" at bounding box center [1045, 438] width 913 height 59
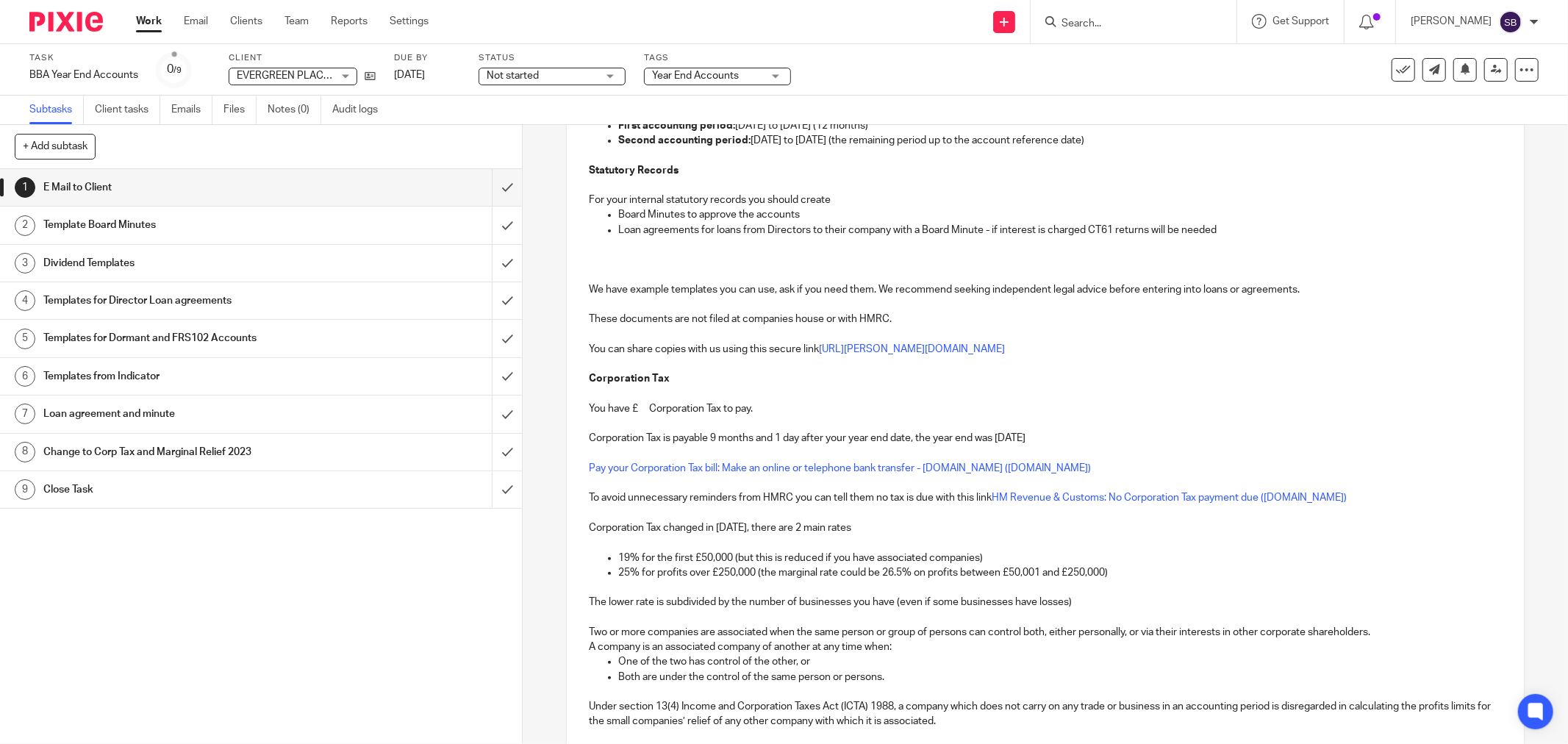
scroll to position [429, 0]
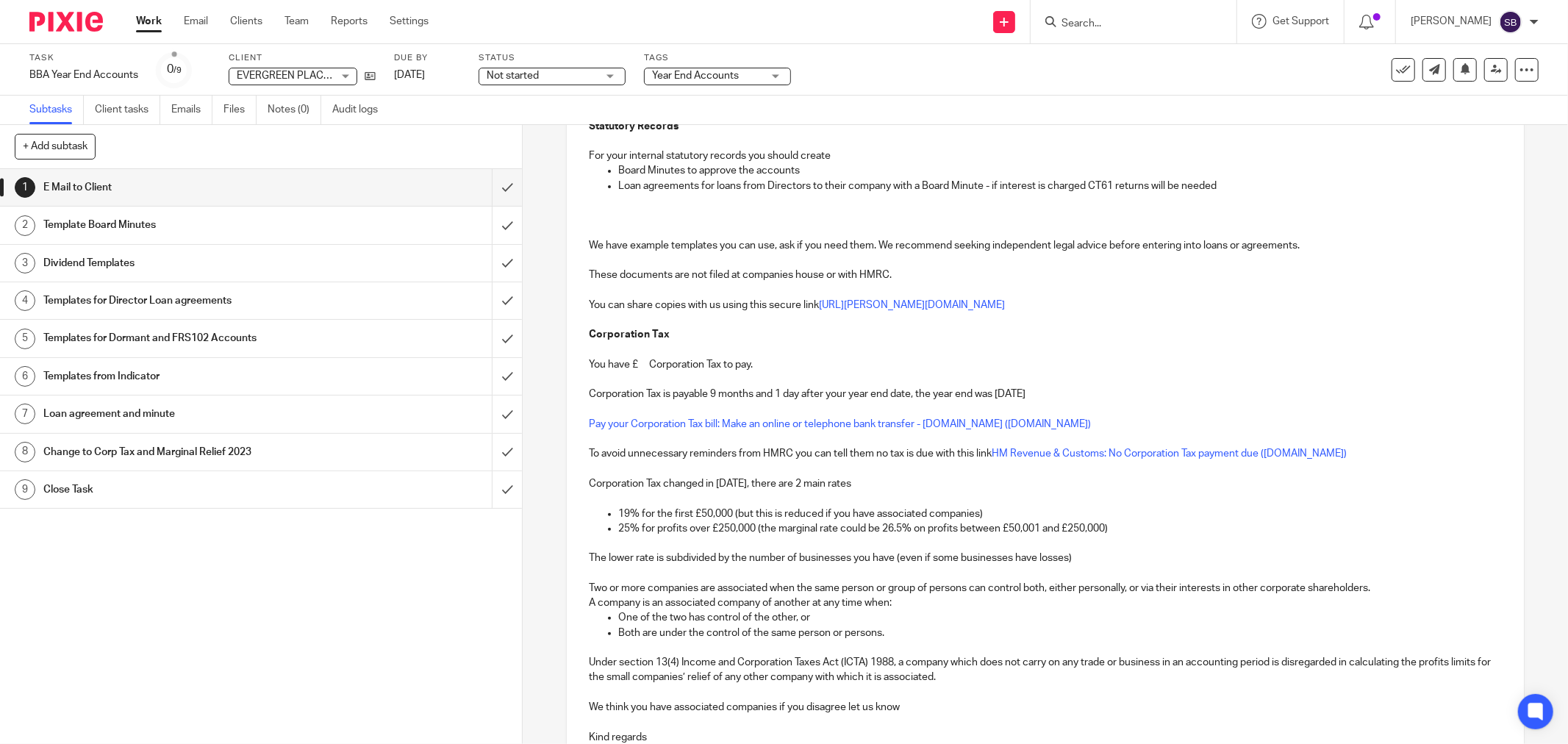
click at [641, 369] on p "You have £ Corporation Tax to pay." at bounding box center [1045, 365] width 913 height 14
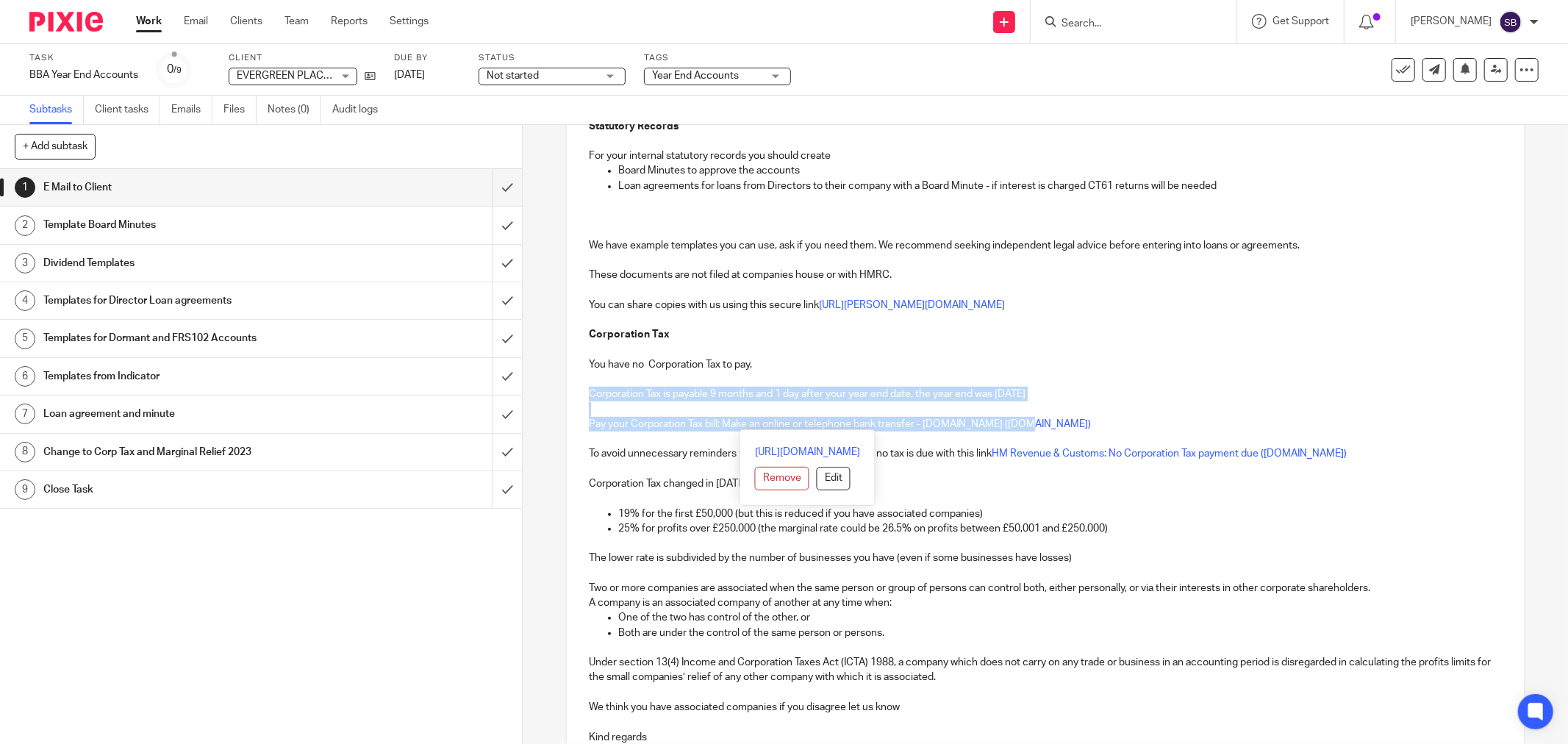
drag, startPoint x: 584, startPoint y: 391, endPoint x: 1113, endPoint y: 423, distance: 530.0
click at [1113, 423] on div "Hi Taylor Evergreen Place Ltd Company Number 15317630 Year End 30 Nov 2024 Fili…" at bounding box center [1045, 325] width 957 height 920
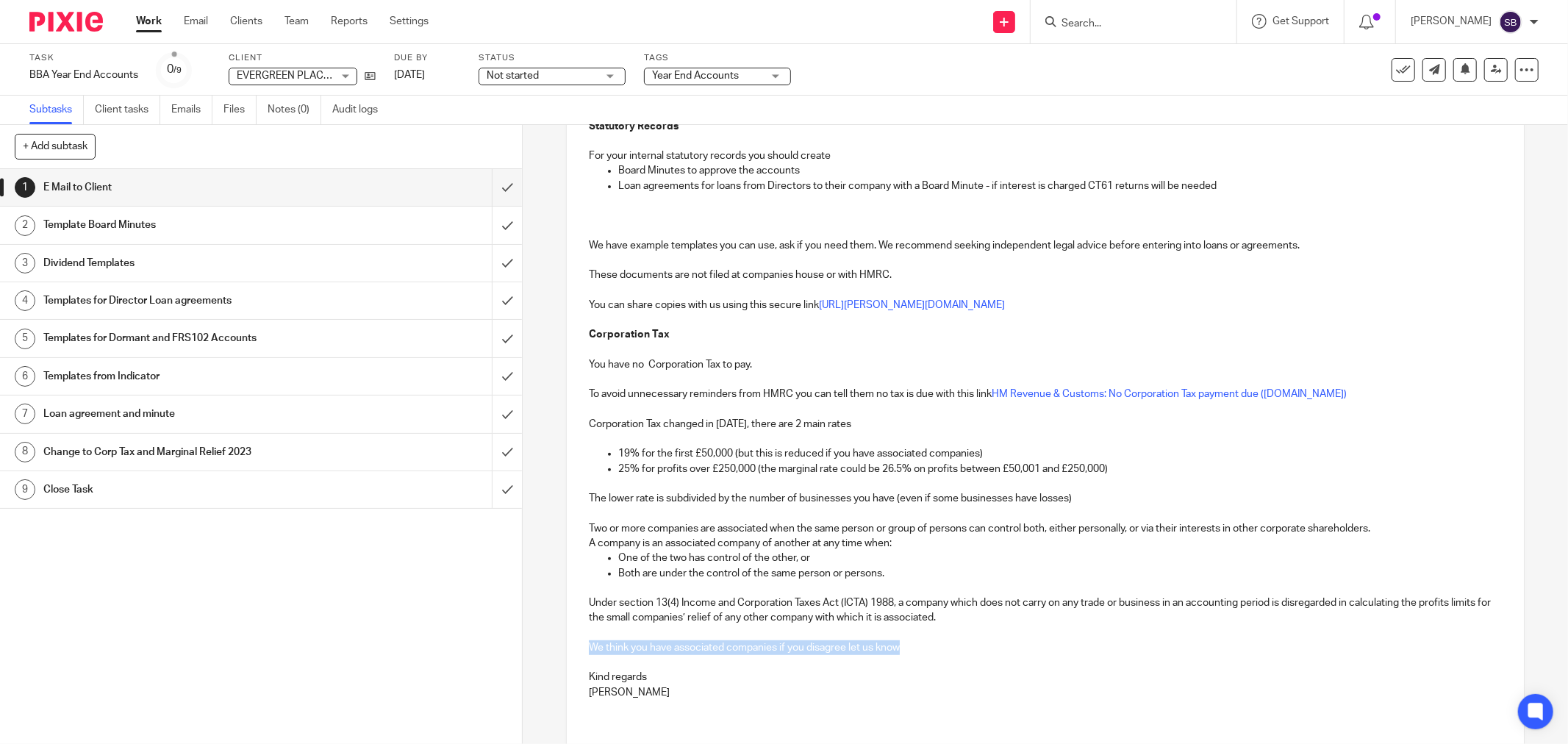
drag, startPoint x: 586, startPoint y: 649, endPoint x: 909, endPoint y: 649, distance: 323.0
click at [909, 649] on p "We think you have associated companies if you disagree let us know" at bounding box center [1045, 648] width 913 height 14
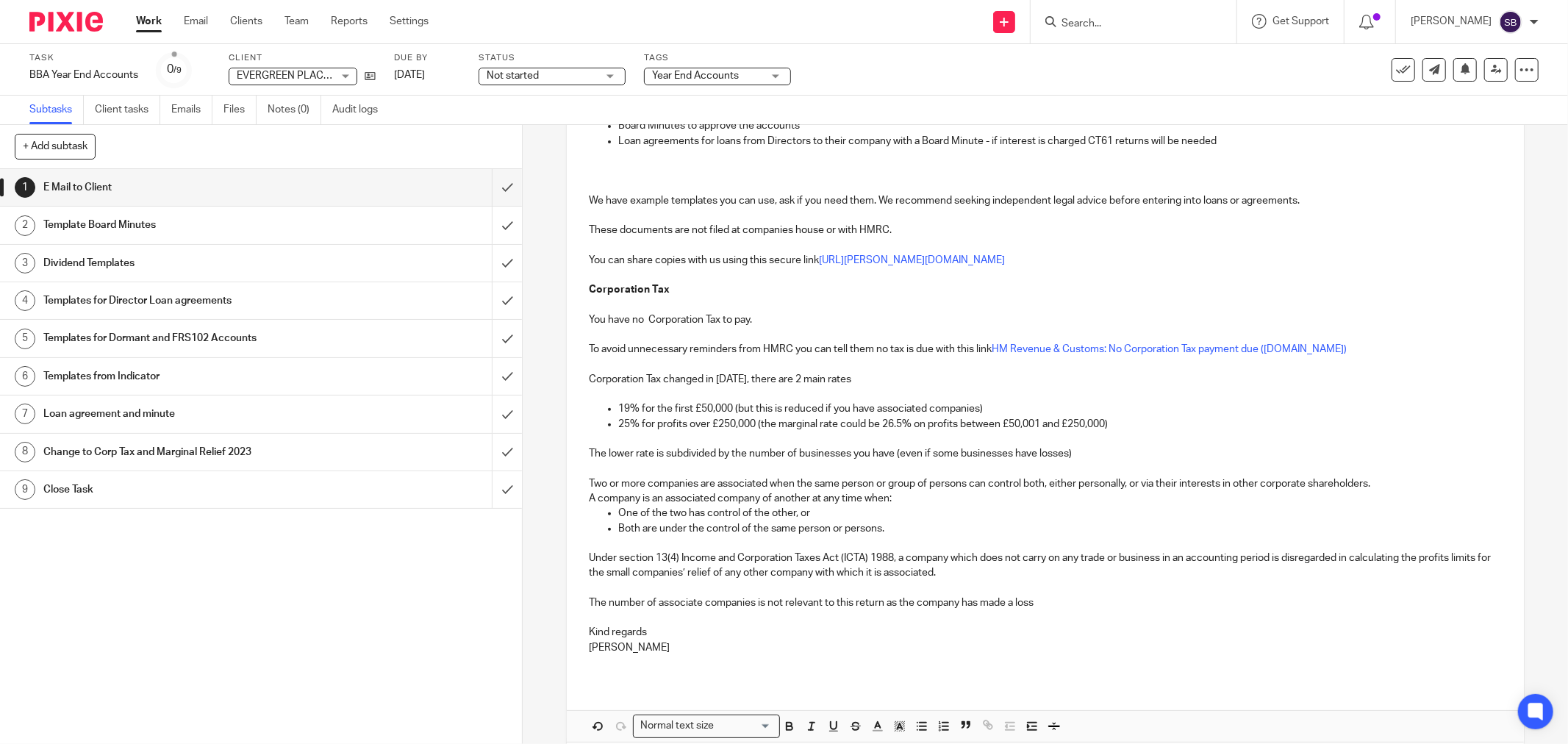
scroll to position [544, 0]
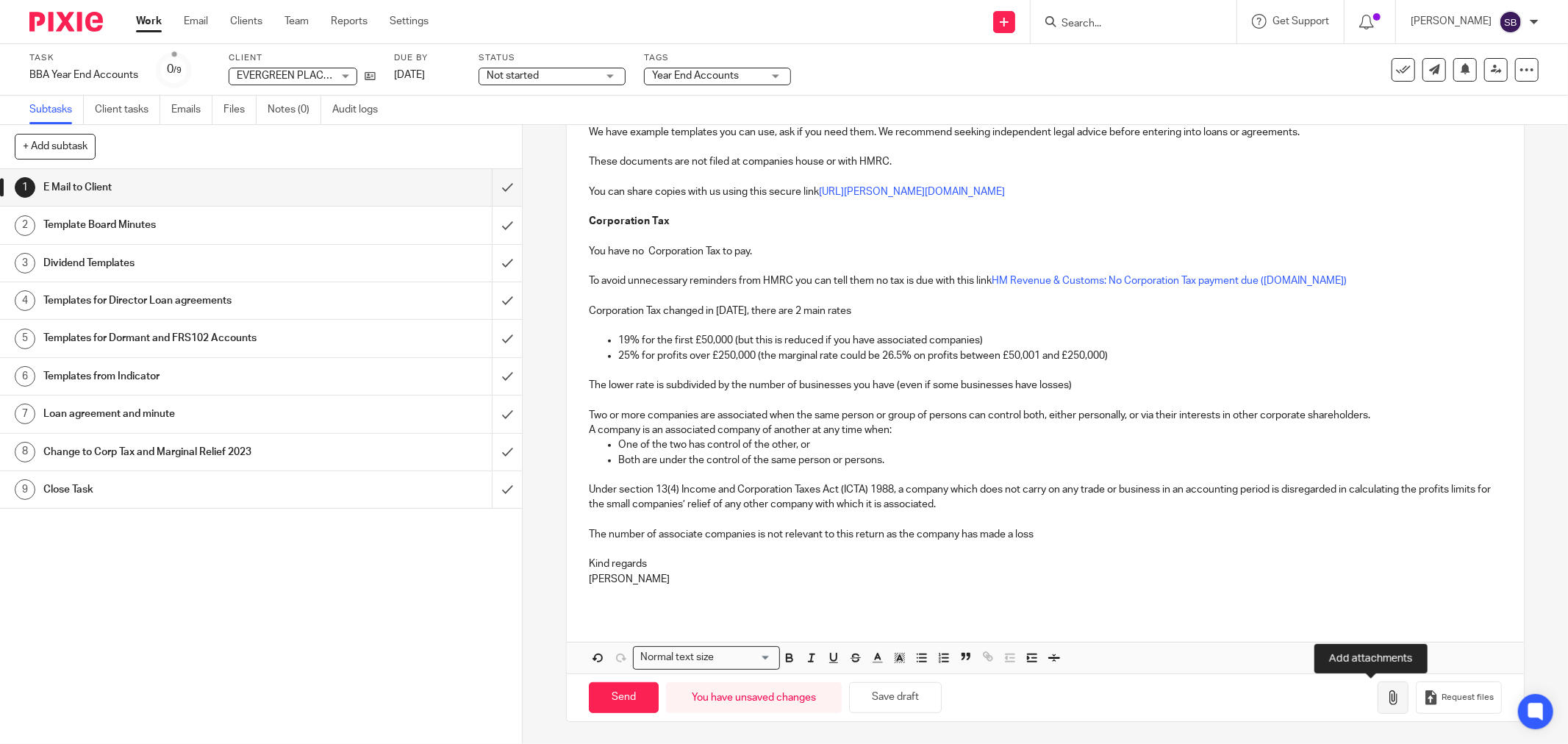
click at [1377, 704] on button "button" at bounding box center [1392, 698] width 31 height 33
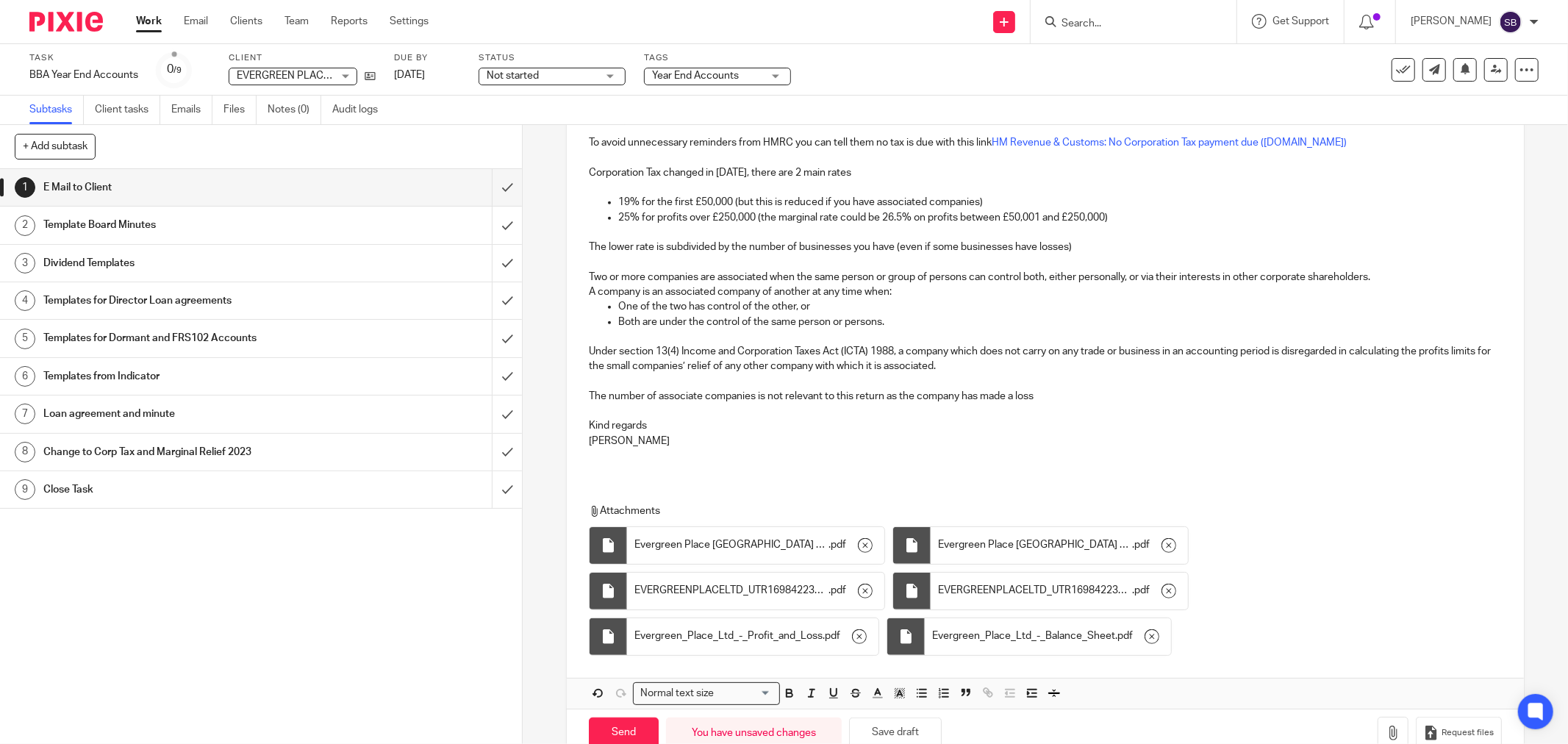
scroll to position [718, 0]
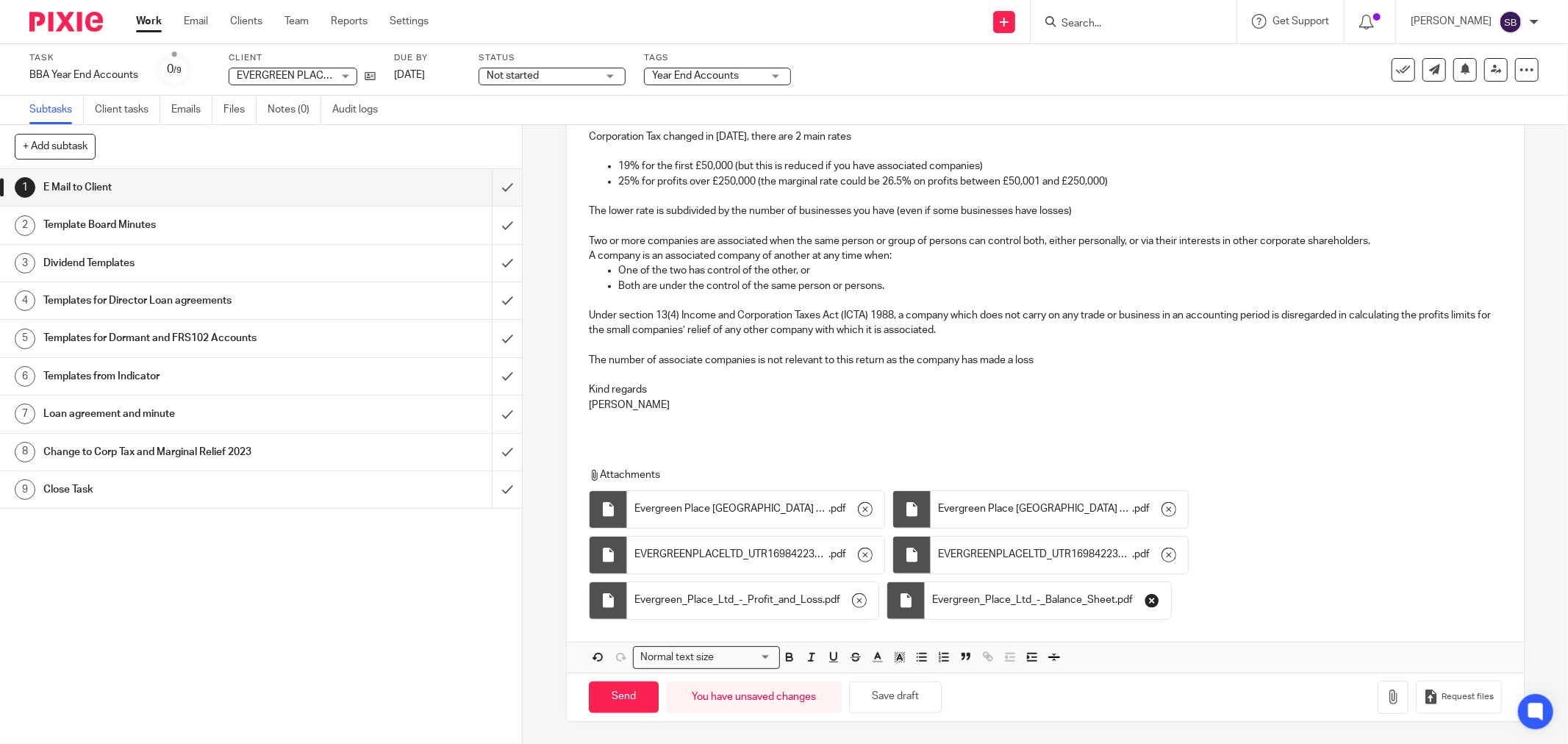
click at [1144, 598] on icon "button" at bounding box center [1151, 600] width 14 height 14
click at [855, 605] on icon "button" at bounding box center [859, 600] width 14 height 14
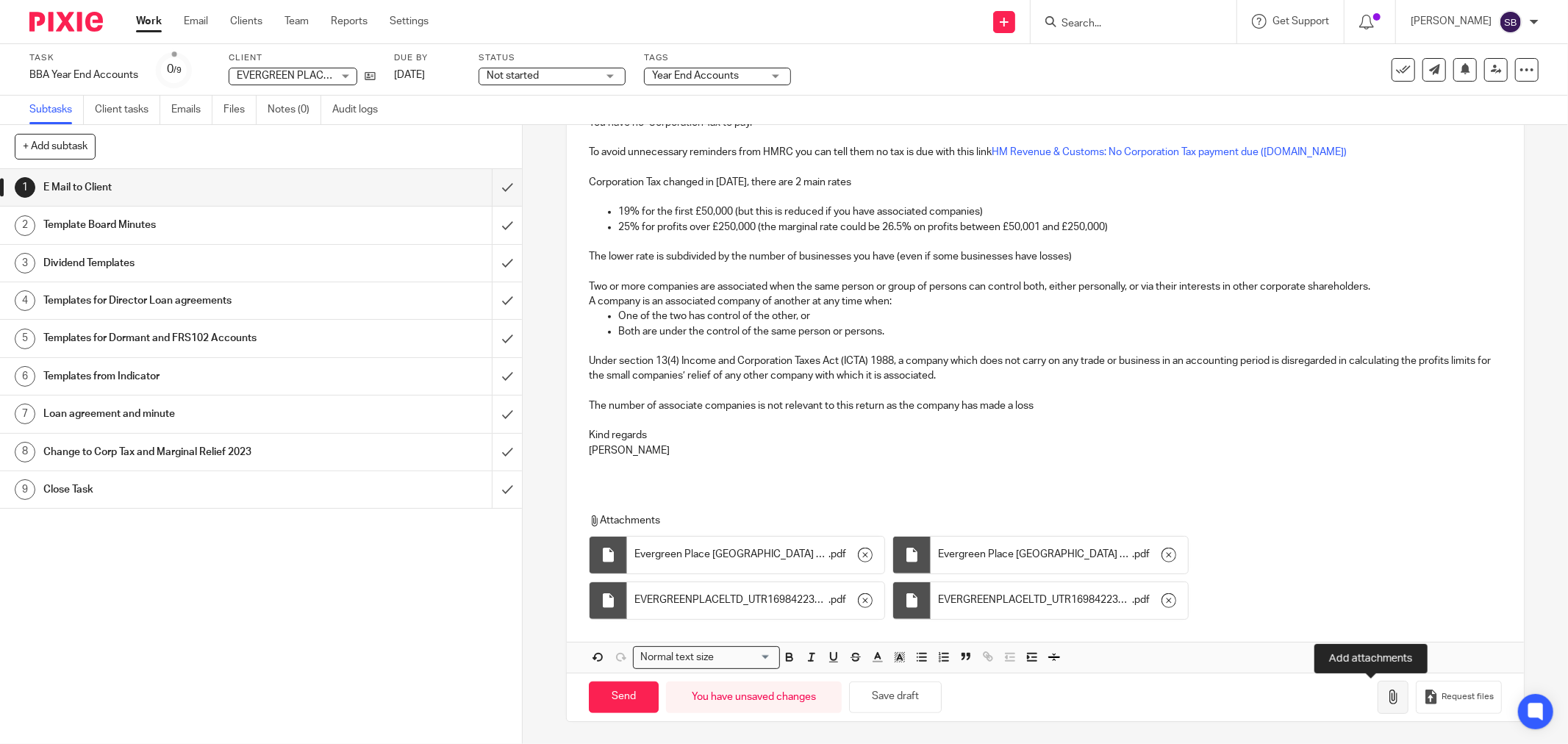
click at [1385, 698] on icon "button" at bounding box center [1392, 697] width 14 height 14
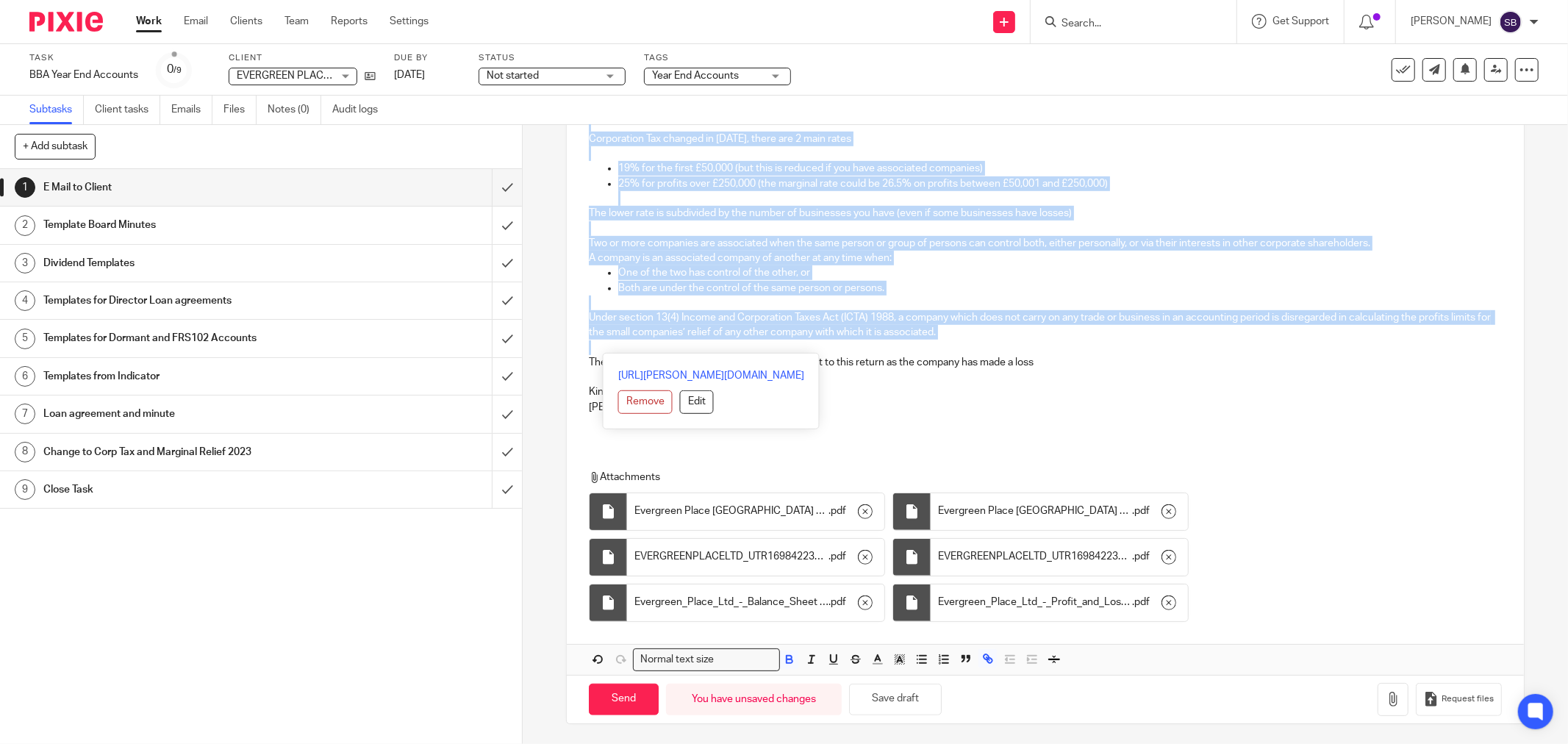
scroll to position [718, 0]
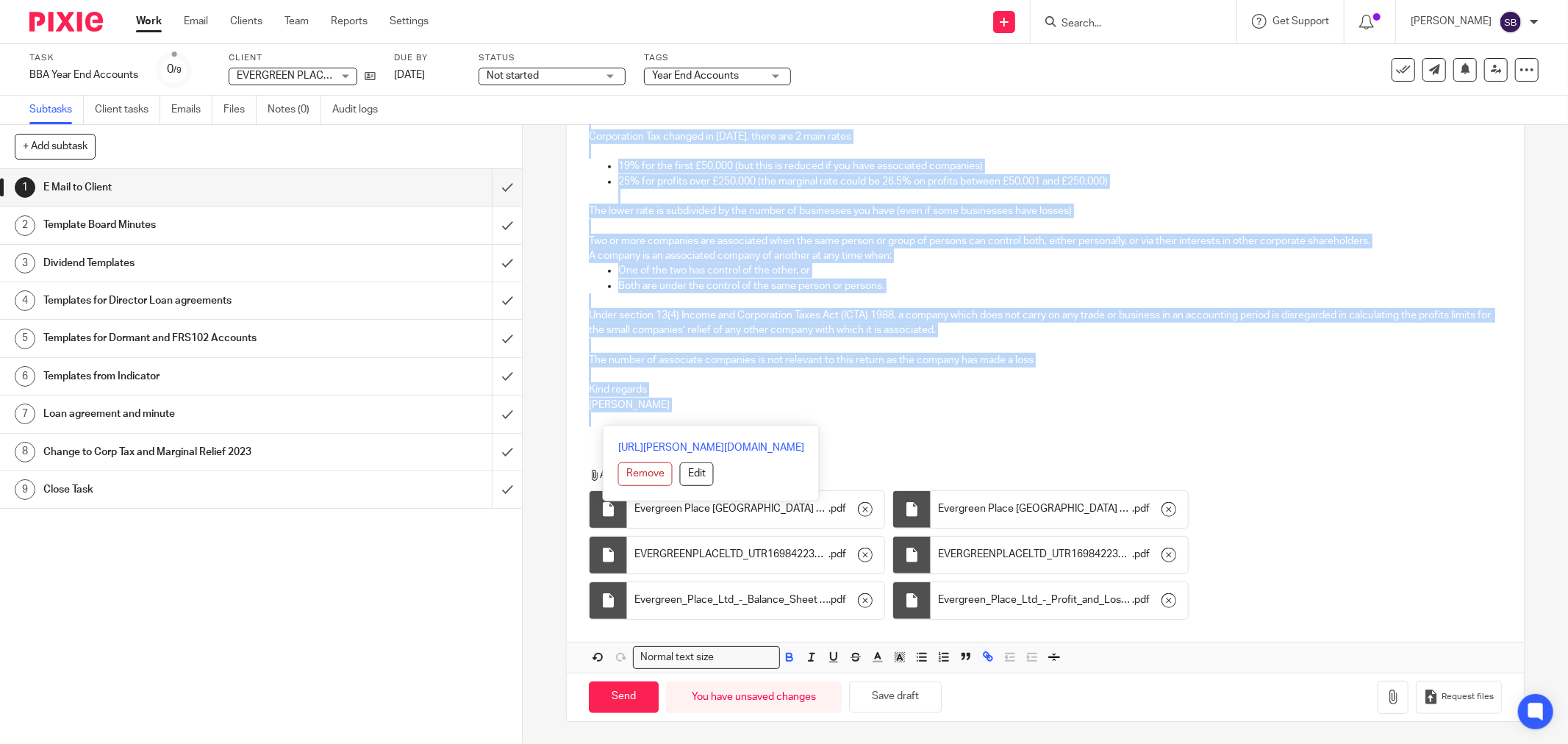
drag, startPoint x: 582, startPoint y: 312, endPoint x: 786, endPoint y: 465, distance: 255.0
click at [786, 465] on div "Hi Taylor Evergreen Place Ltd Company Number 15317630 Year End 30 Nov 2024 Fili…" at bounding box center [1045, 125] width 957 height 1094
copy div "Hi Taylor Evergreen Place Ltd Company Number 15317630 Year End 30 Nov 2024 Fili…"
click at [614, 696] on input "Send" at bounding box center [623, 697] width 70 height 31
type input "Sent"
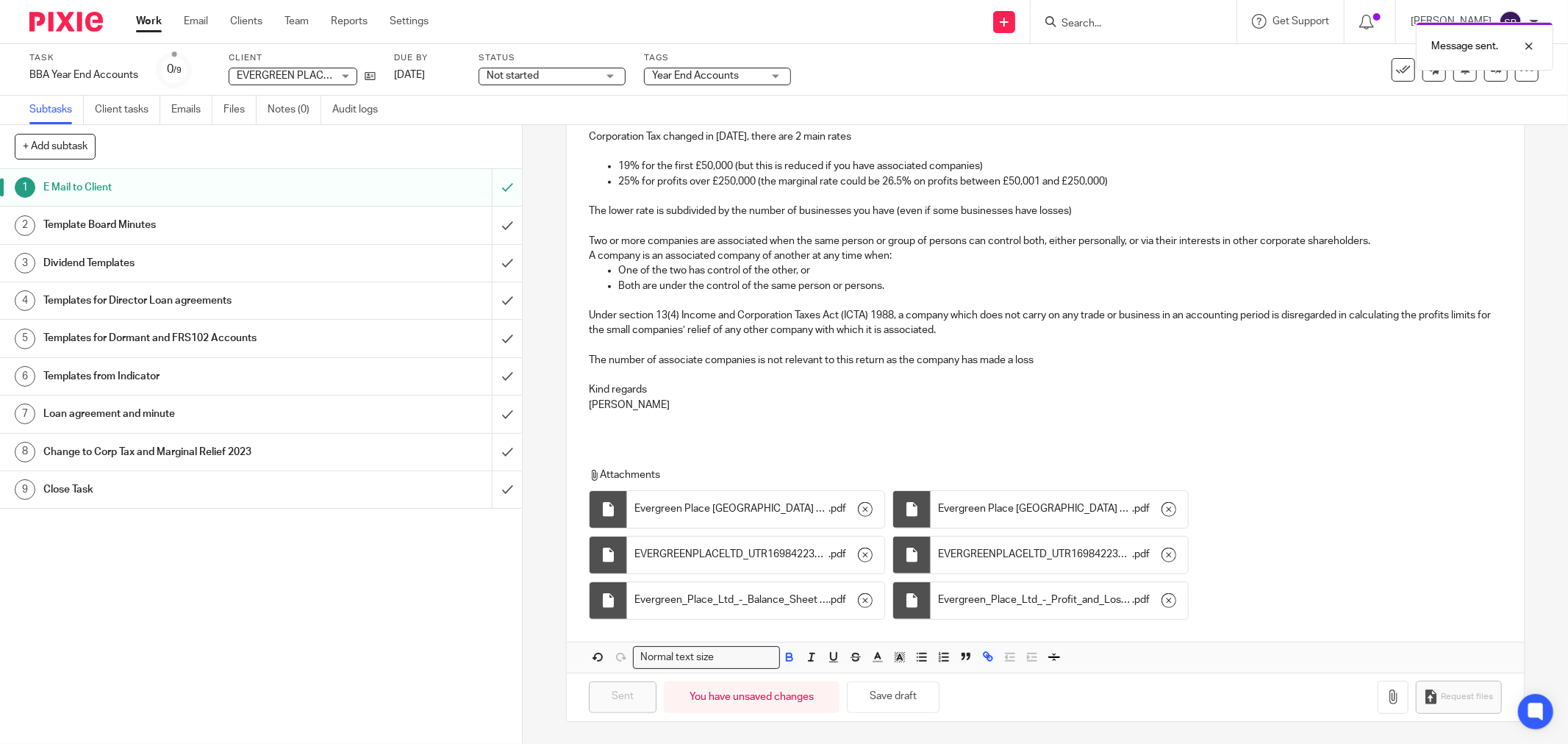
click at [1134, 22] on div "Message sent." at bounding box center [1169, 42] width 770 height 56
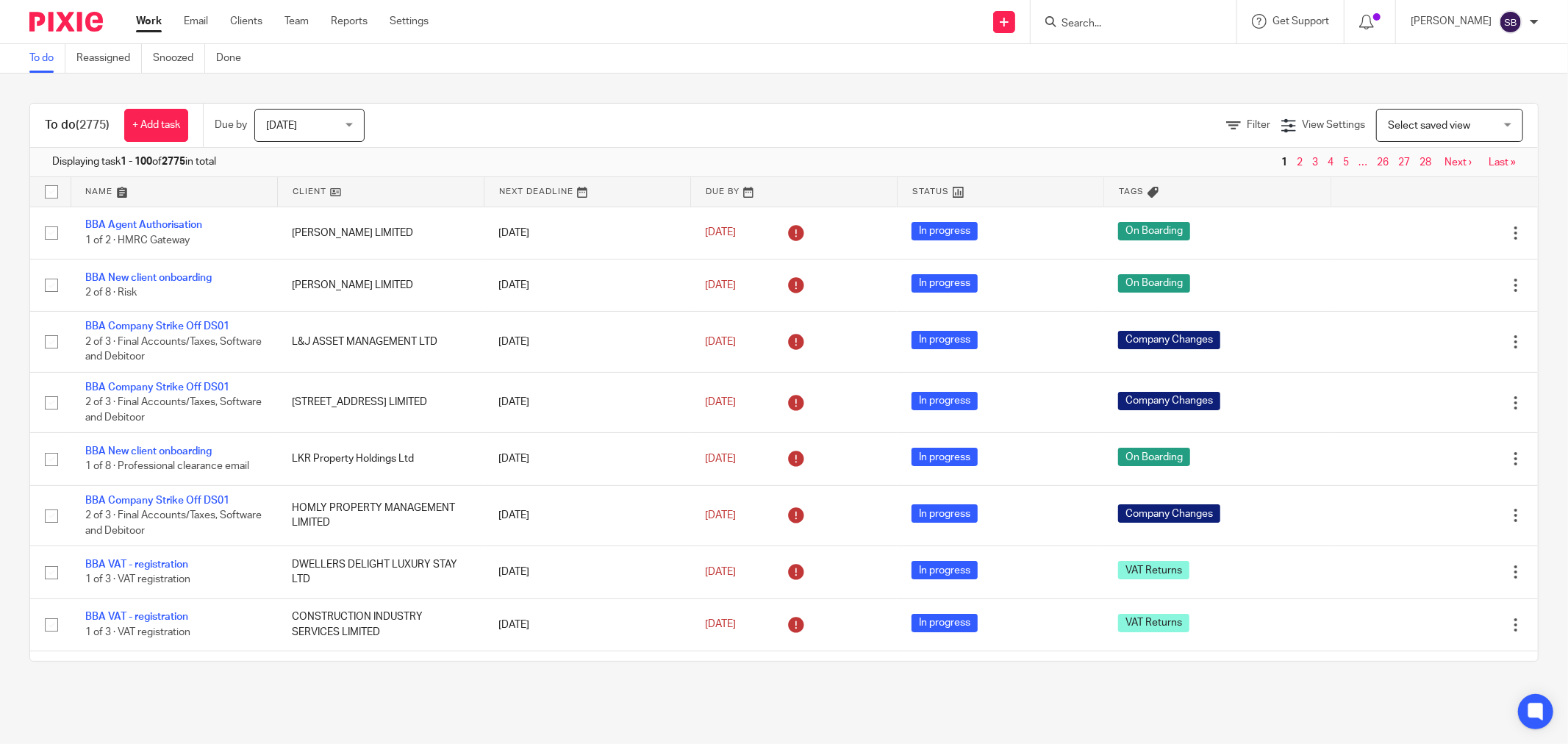
click at [1121, 18] on input "Search" at bounding box center [1125, 24] width 132 height 14
click at [1089, 18] on input "Search" at bounding box center [1125, 24] width 132 height 14
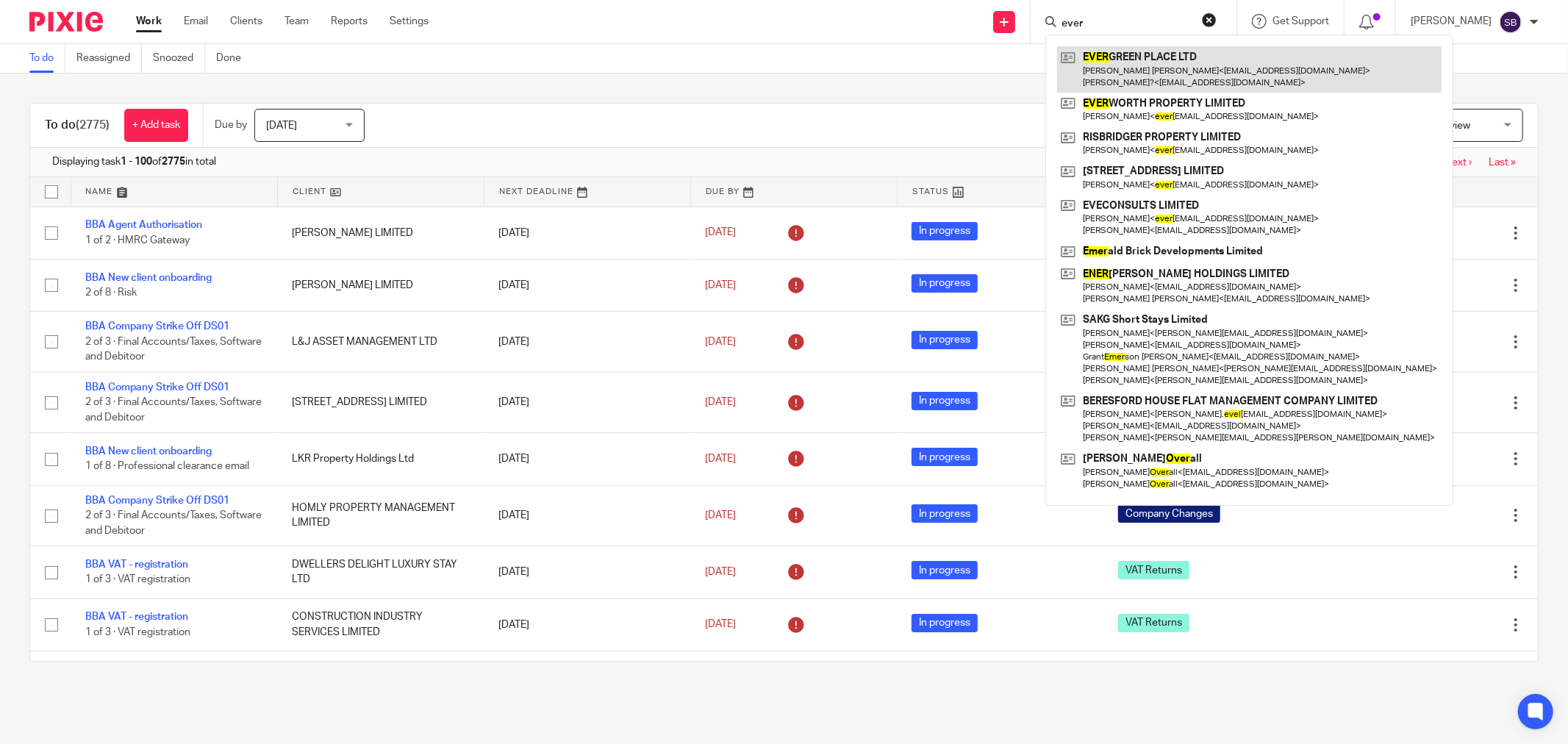
type input "ever"
click at [1155, 70] on link at bounding box center [1248, 69] width 384 height 46
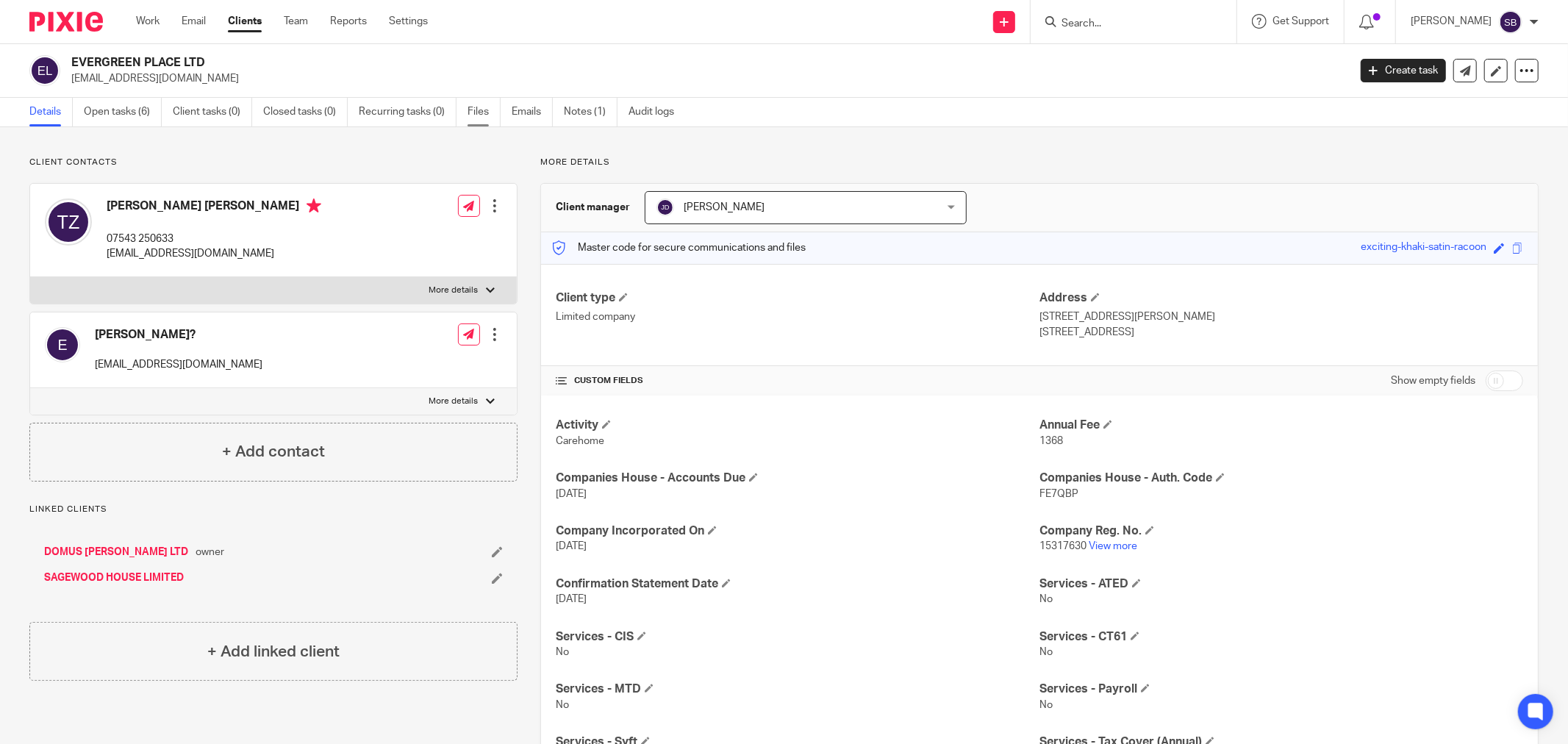
click at [479, 119] on link "Files" at bounding box center [483, 112] width 33 height 29
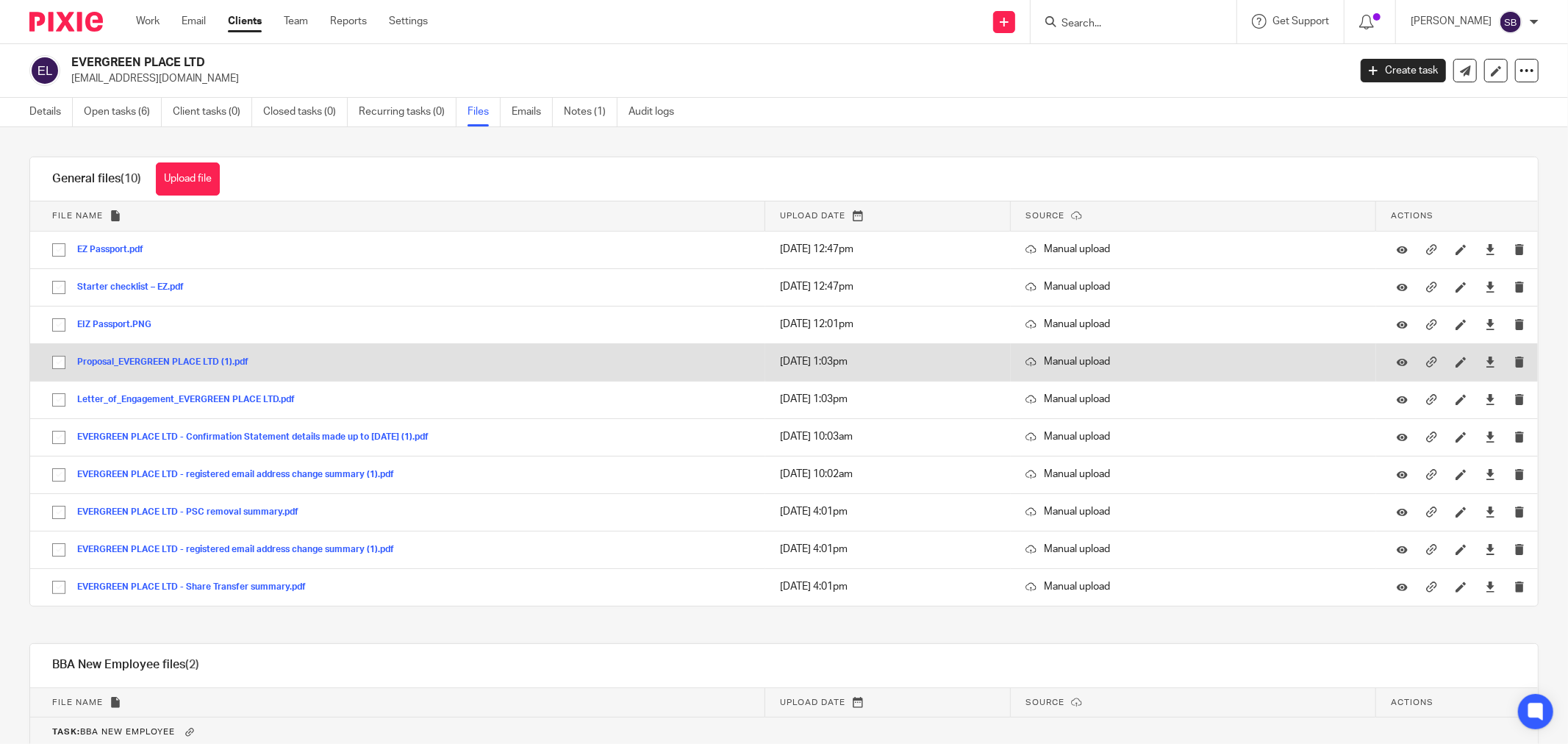
click at [153, 355] on div "Proposal_EVERGREEN PLACE LTD (1).pdf" at bounding box center [168, 362] width 182 height 14
click at [153, 363] on button "Proposal_EVERGREEN PLACE LTD (1).pdf" at bounding box center [168, 362] width 182 height 10
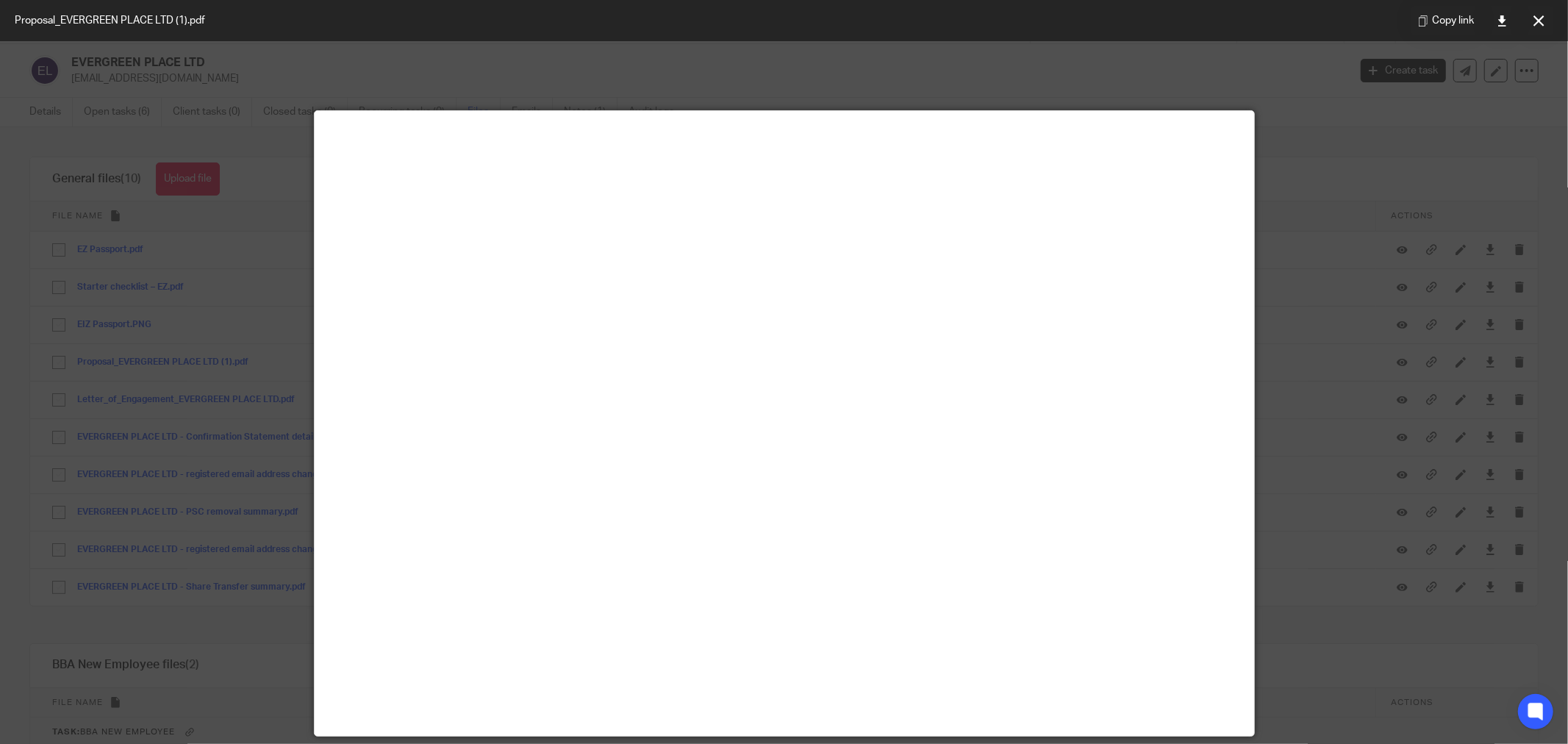
scroll to position [103, 0]
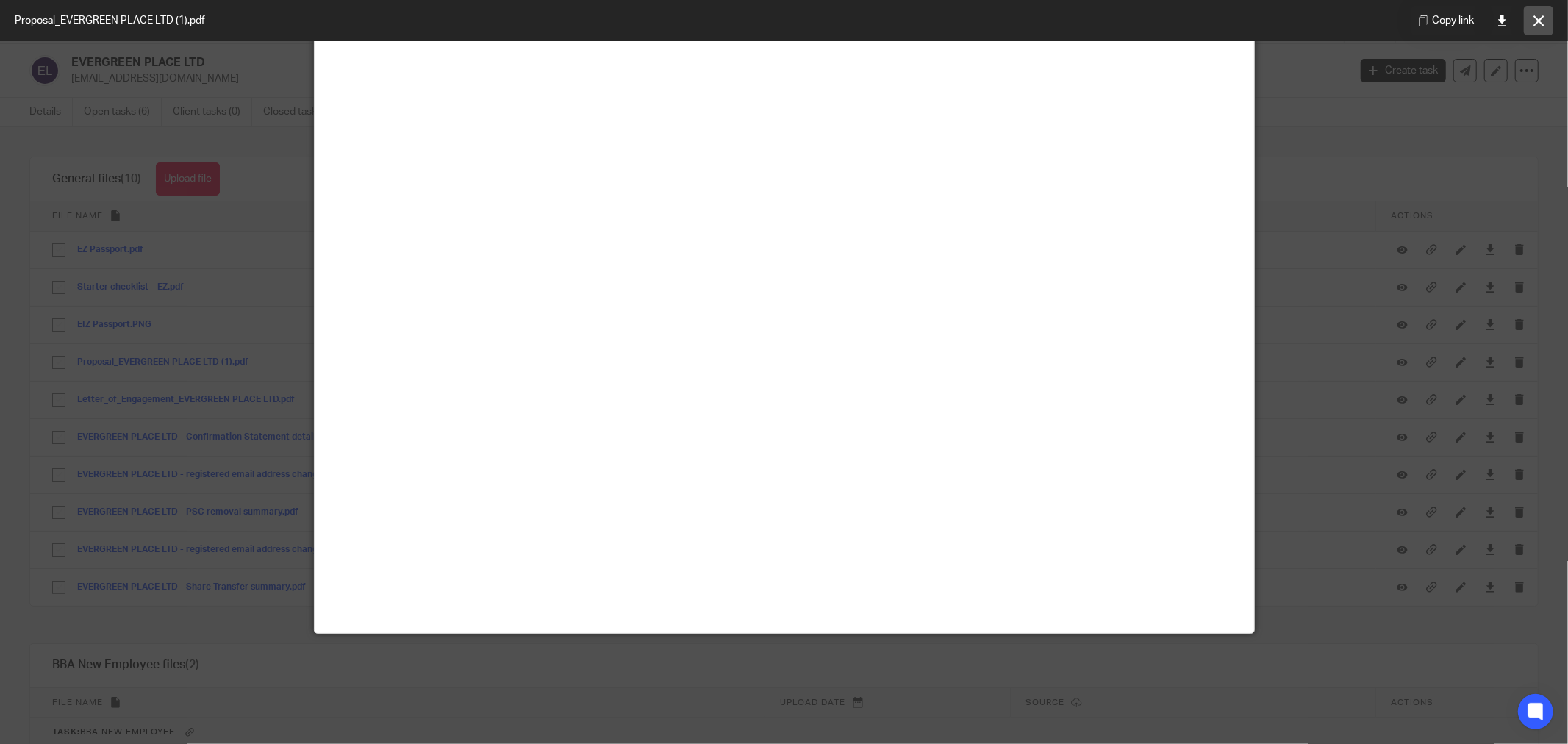
click at [1532, 25] on button at bounding box center [1538, 20] width 30 height 30
